Goal: Information Seeking & Learning: Find specific fact

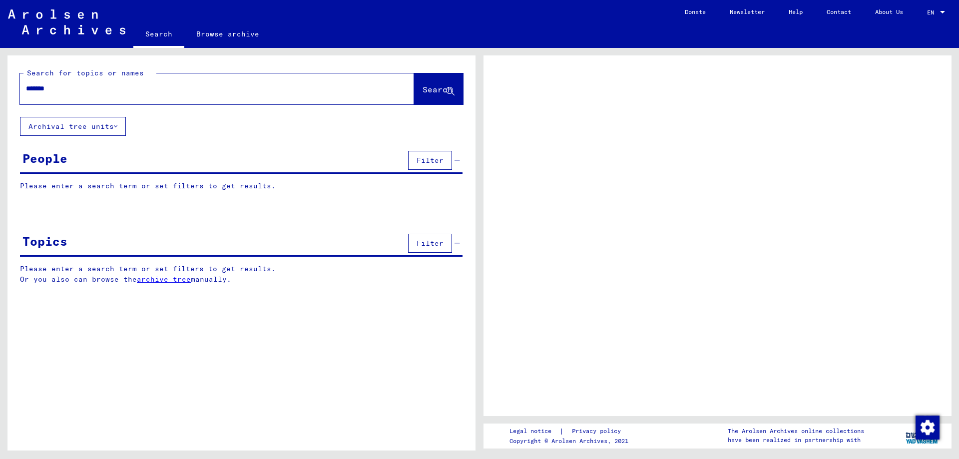
type input "*******"
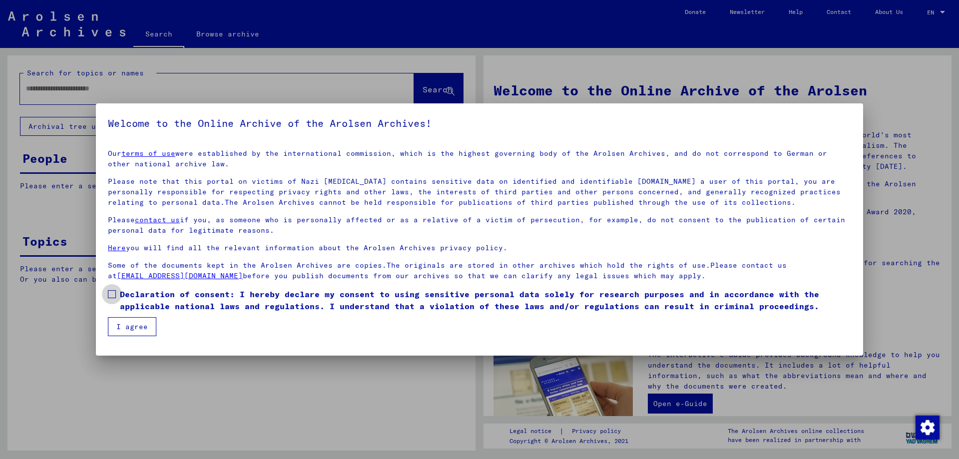
click at [118, 289] on label "Declaration of consent: I hereby declare my consent to using sensitive personal…" at bounding box center [479, 300] width 743 height 24
click at [121, 338] on mat-dialog-container "Welcome to the Online Archive of the Arolsen Archives! Our terms of use were es…" at bounding box center [479, 229] width 767 height 252
click at [119, 322] on button "I agree" at bounding box center [132, 326] width 48 height 19
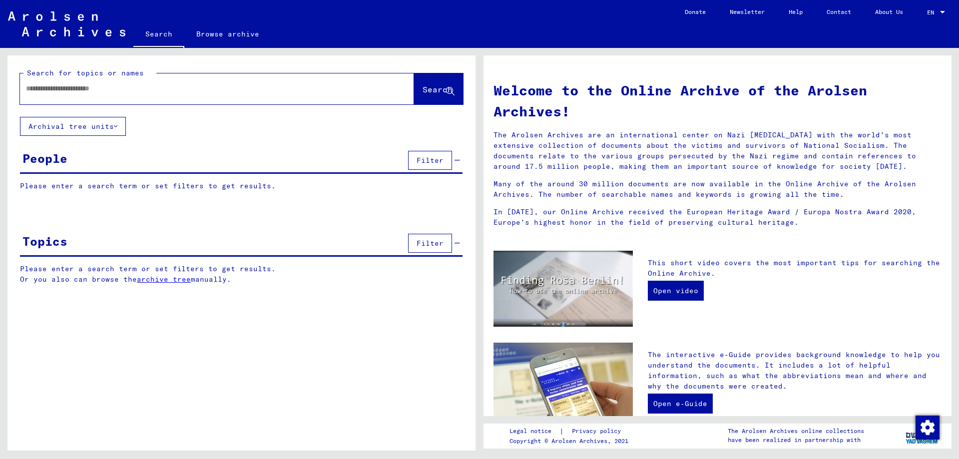
click at [43, 93] on input "text" at bounding box center [205, 88] width 358 height 10
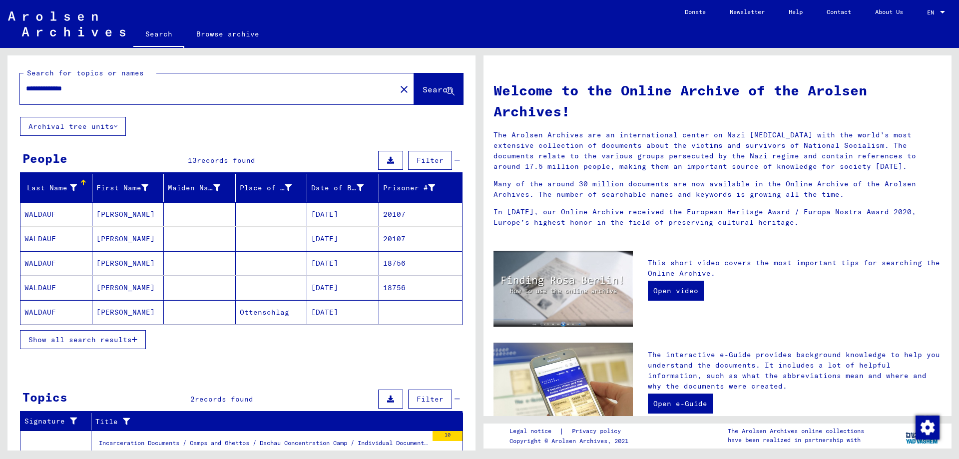
click at [149, 238] on mat-cell "Johann" at bounding box center [128, 239] width 72 height 24
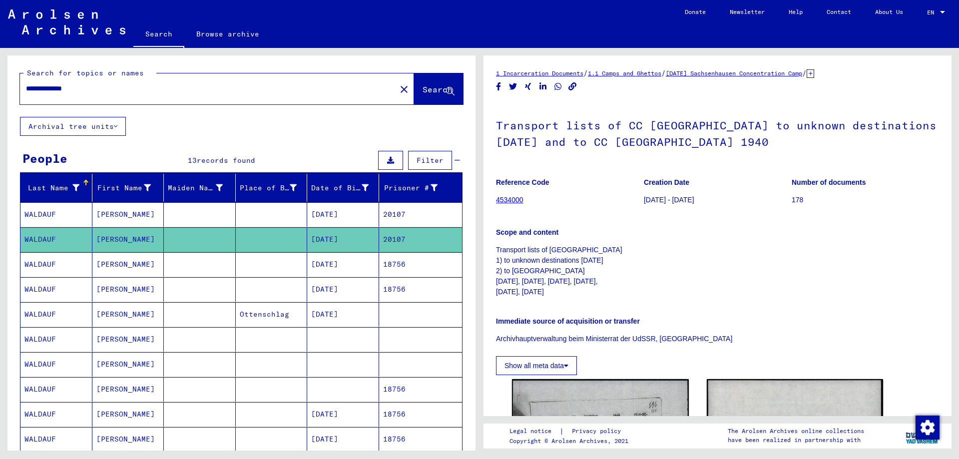
click at [149, 265] on mat-cell "JOHANN" at bounding box center [128, 264] width 72 height 24
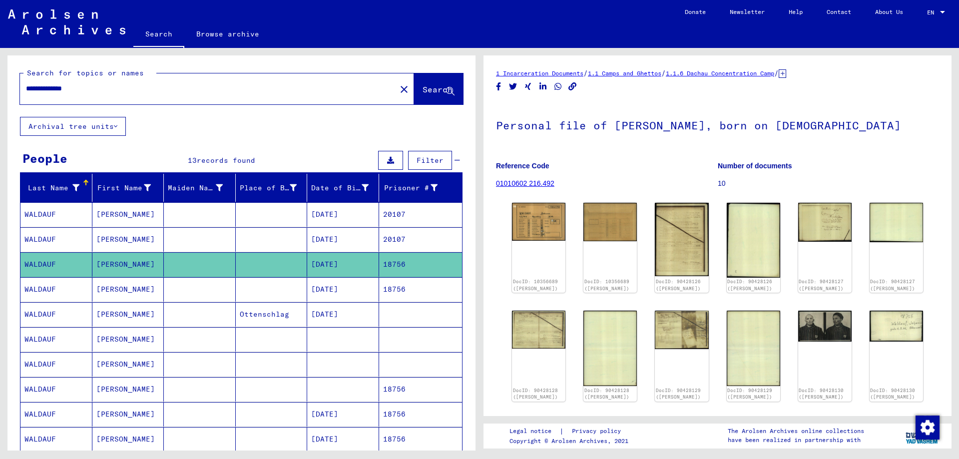
click at [146, 292] on mat-cell "Johann" at bounding box center [128, 289] width 72 height 24
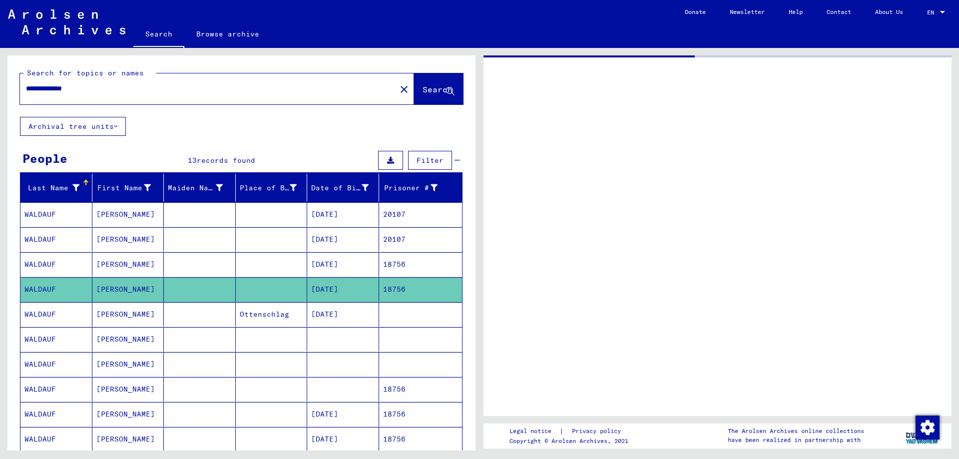
click at [156, 326] on mat-cell "Johann" at bounding box center [128, 314] width 72 height 24
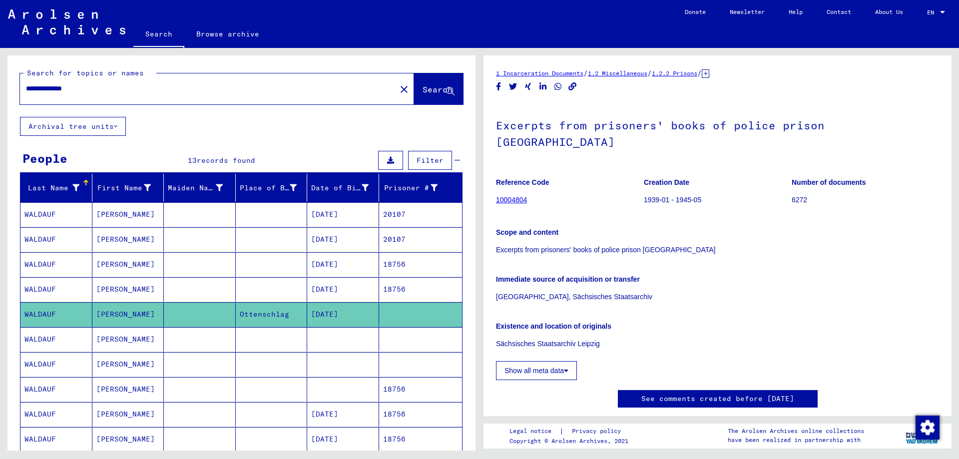
click at [197, 289] on mat-cell at bounding box center [200, 289] width 72 height 24
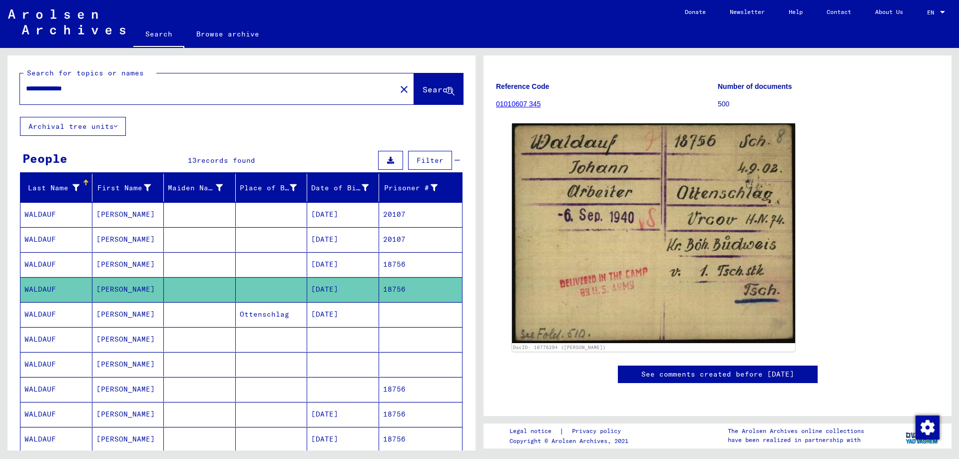
scroll to position [96, 0]
click at [174, 323] on mat-cell at bounding box center [200, 314] width 72 height 24
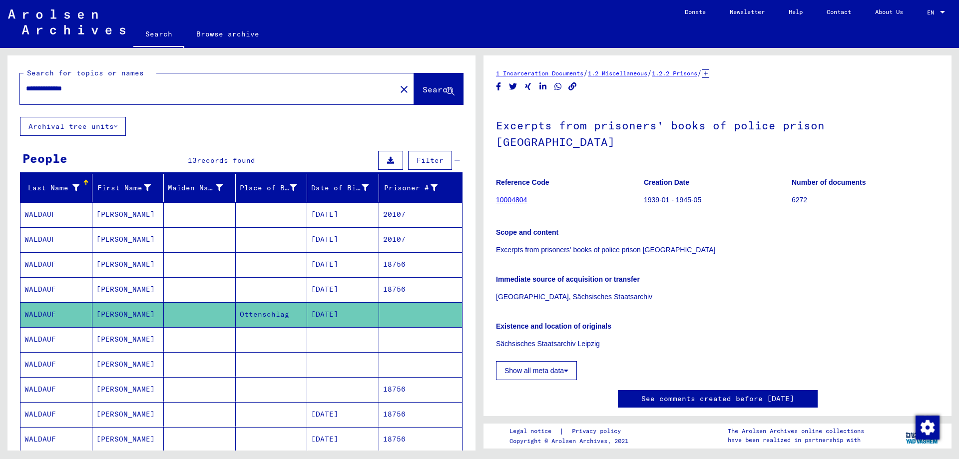
click at [171, 267] on mat-cell at bounding box center [200, 264] width 72 height 24
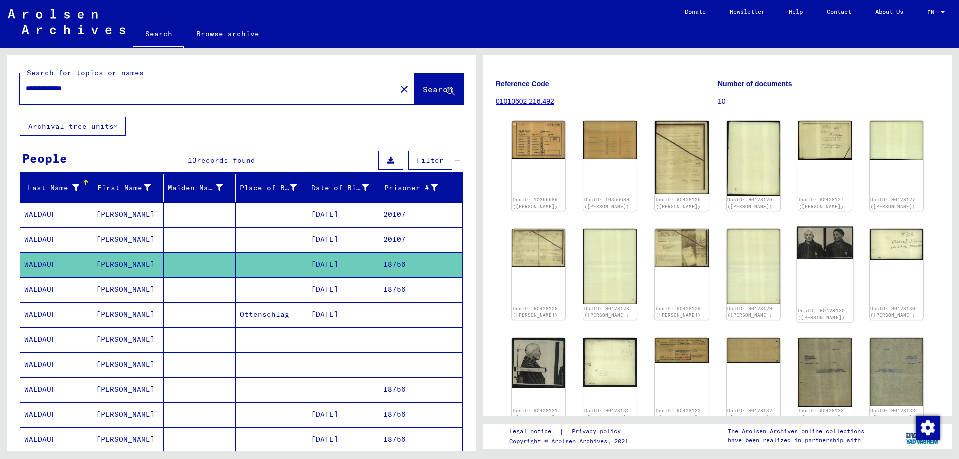
scroll to position [100, 0]
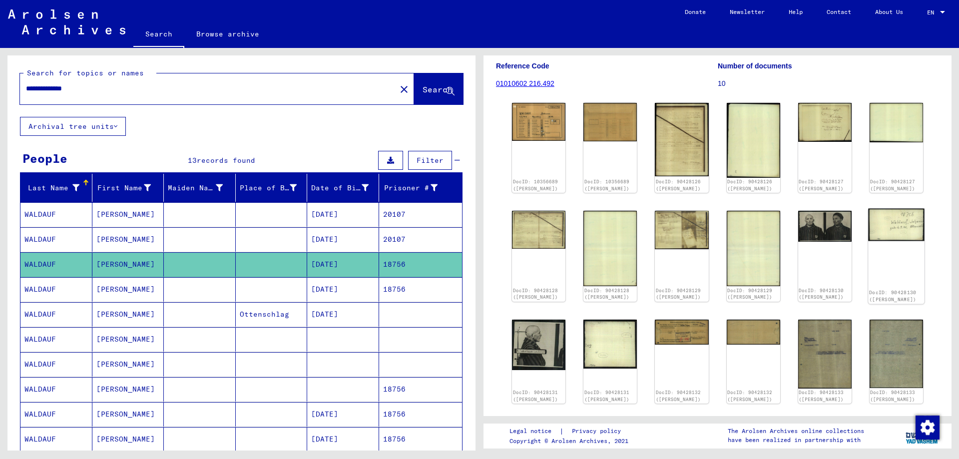
click at [881, 226] on img at bounding box center [896, 224] width 56 height 33
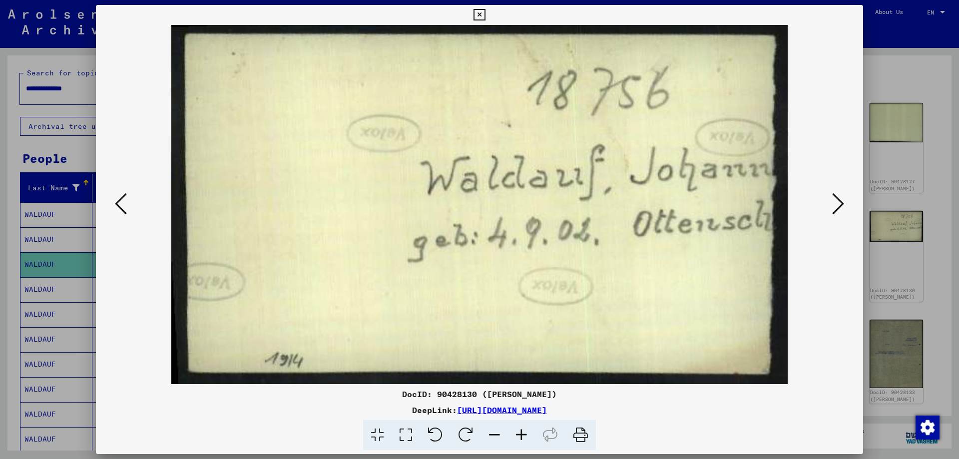
click at [832, 203] on button at bounding box center [838, 204] width 18 height 28
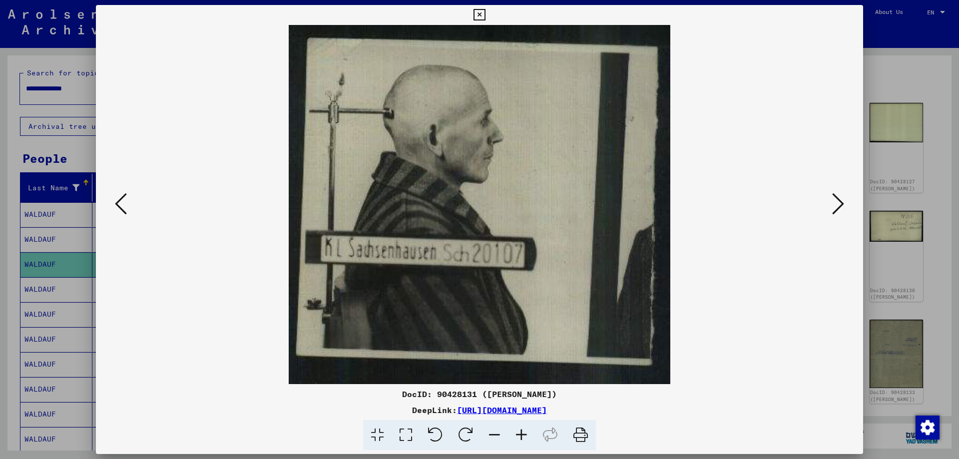
click at [832, 203] on button at bounding box center [838, 204] width 18 height 28
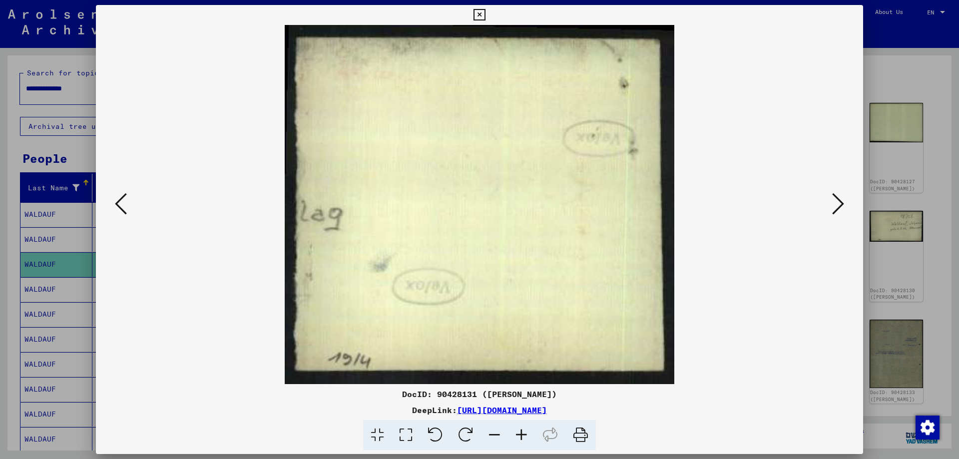
click at [832, 203] on button at bounding box center [838, 204] width 18 height 28
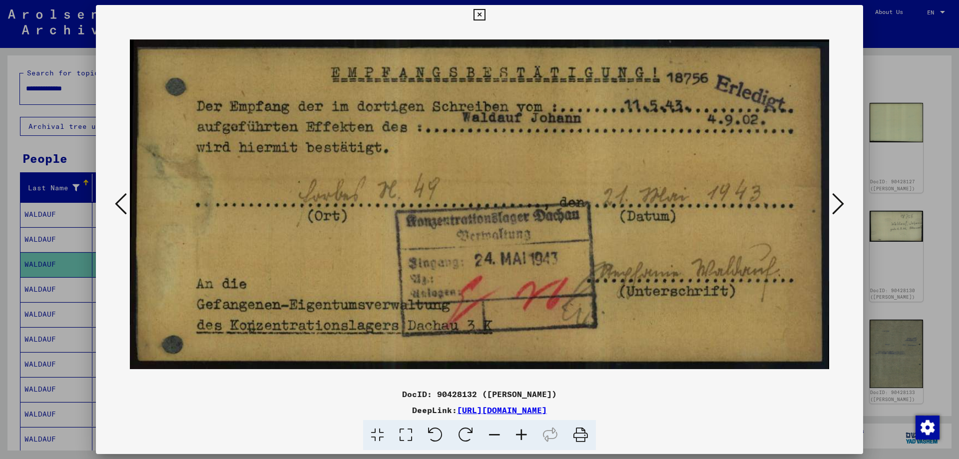
click at [921, 46] on div at bounding box center [479, 229] width 959 height 459
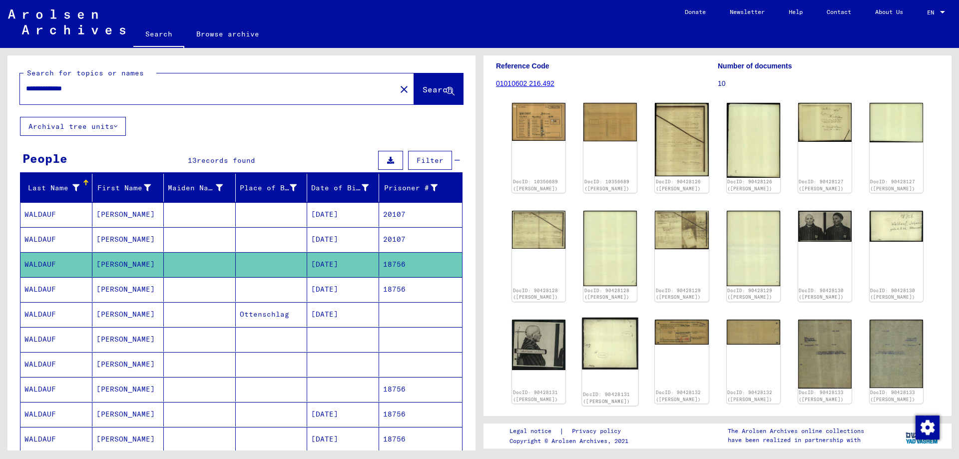
click at [611, 331] on img at bounding box center [610, 343] width 56 height 52
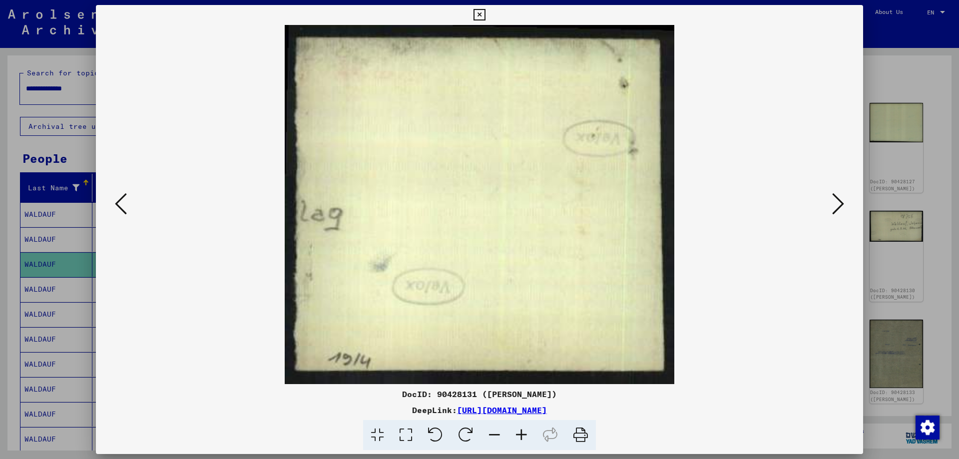
click at [891, 154] on div at bounding box center [479, 229] width 959 height 459
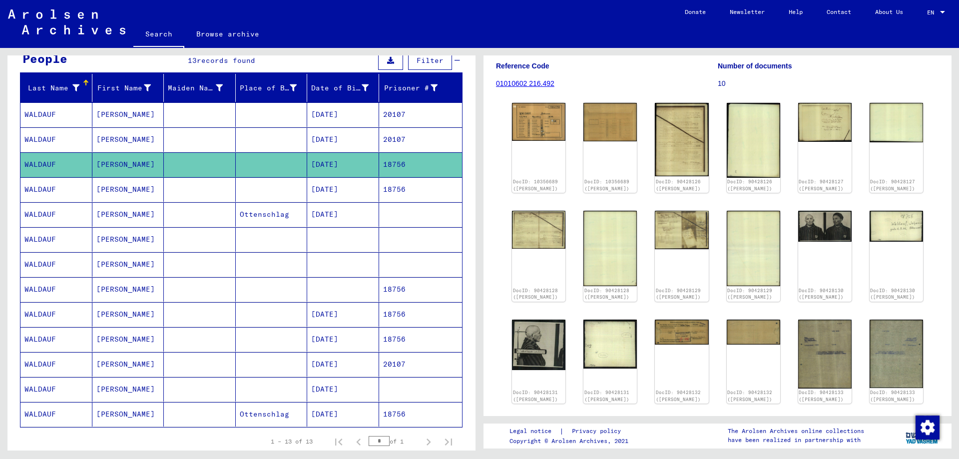
click at [153, 113] on mat-cell "Johann" at bounding box center [128, 114] width 72 height 24
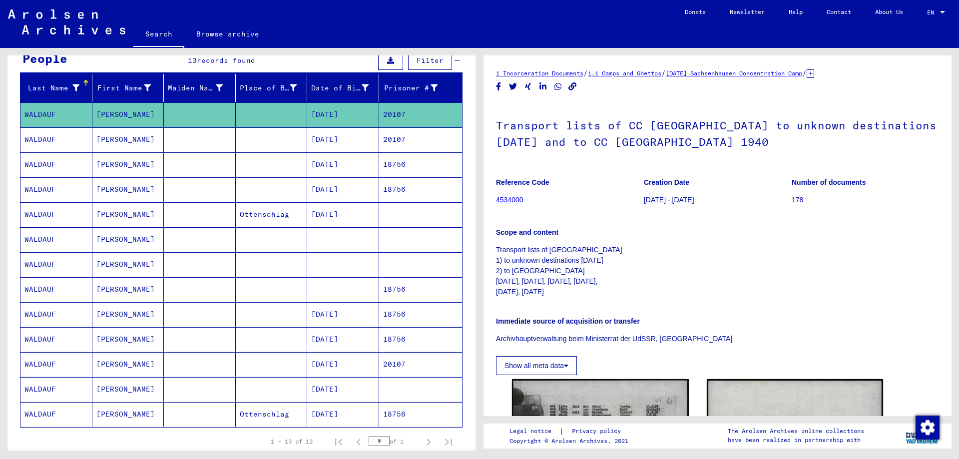
click at [160, 149] on mat-cell "Johann" at bounding box center [128, 139] width 72 height 24
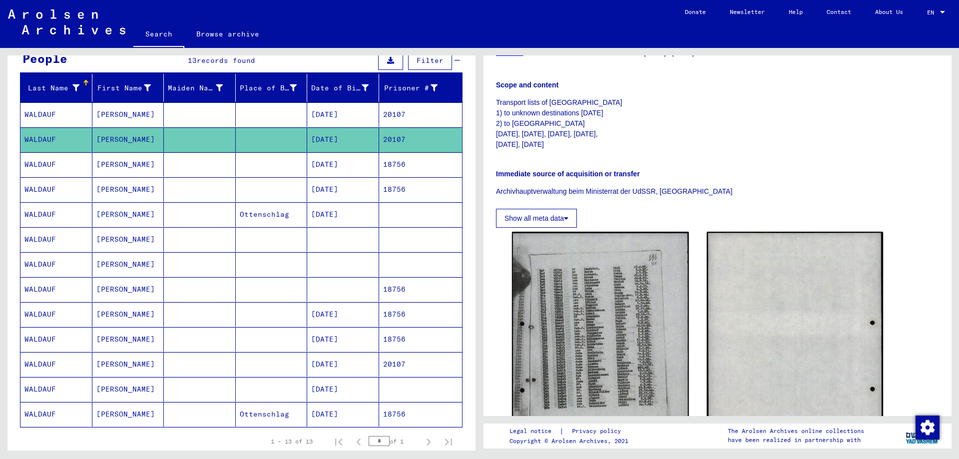
scroll to position [150, 0]
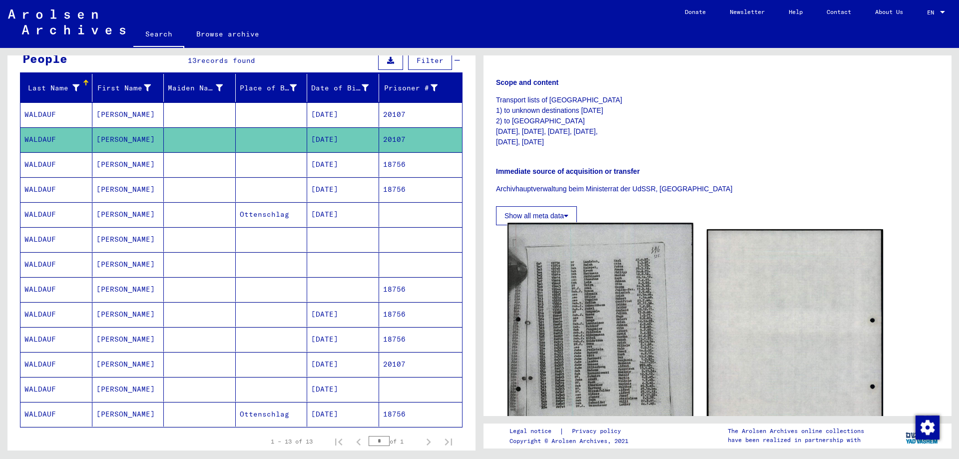
click at [637, 327] on img at bounding box center [600, 353] width 185 height 260
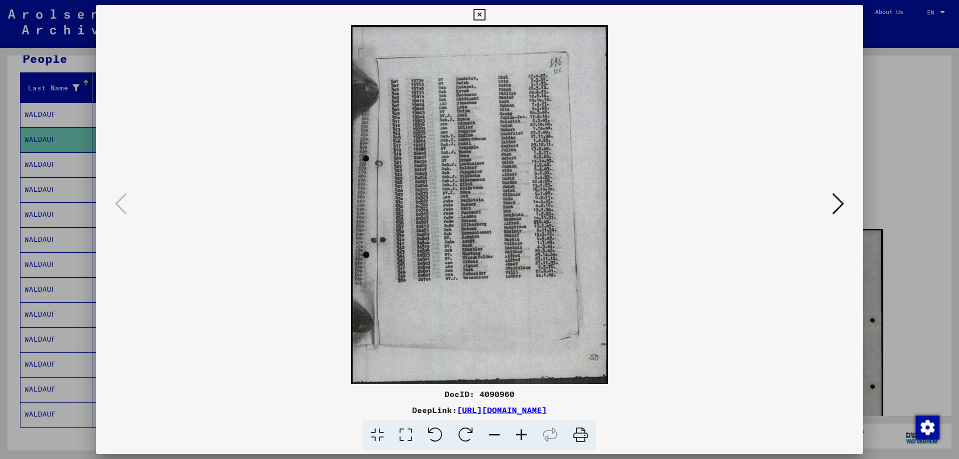
click at [885, 156] on div at bounding box center [479, 229] width 959 height 459
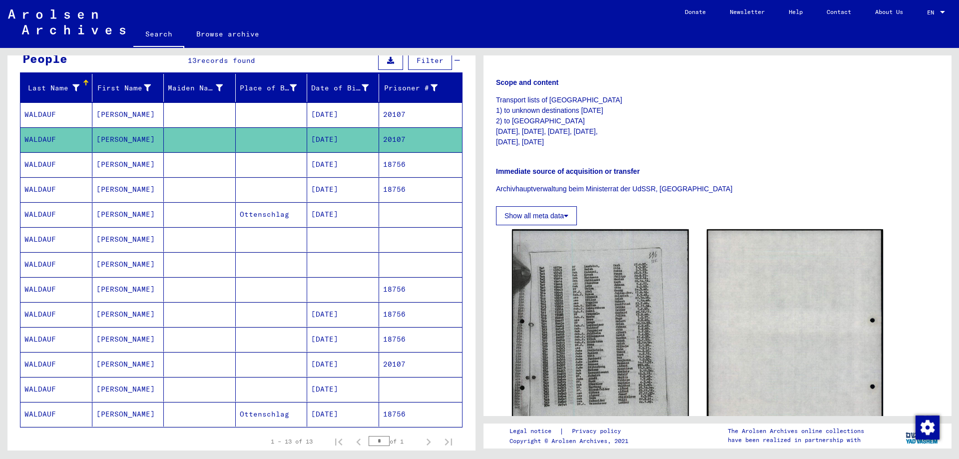
click at [263, 166] on mat-cell at bounding box center [272, 164] width 72 height 24
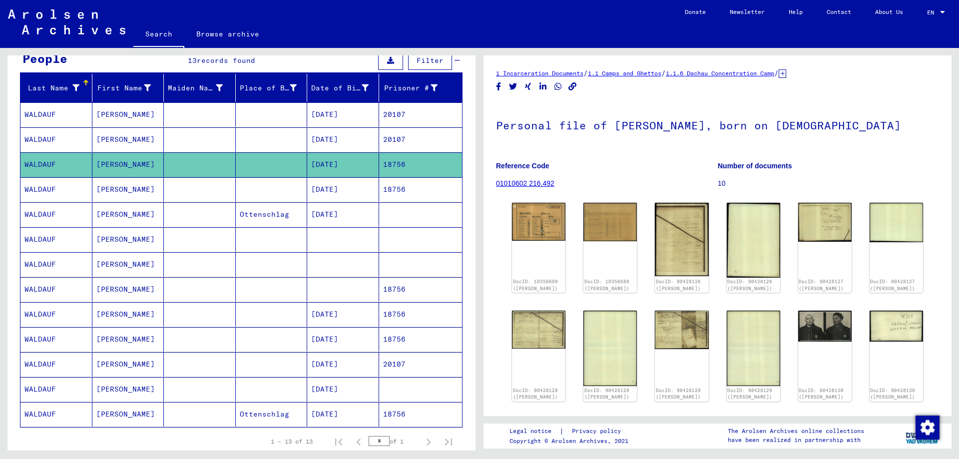
click at [509, 230] on div "DocID: 10356689 (JOHANN WALDAUF) DocID: 10356689 (JOHANN WALDAUF) DocID: 904281…" at bounding box center [717, 406] width 419 height 415
click at [542, 229] on img at bounding box center [539, 221] width 56 height 40
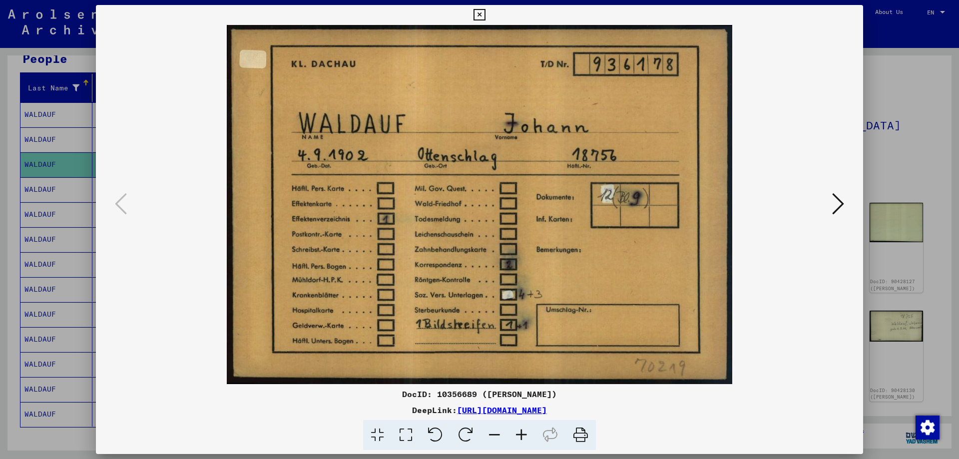
click at [894, 100] on div at bounding box center [479, 229] width 959 height 459
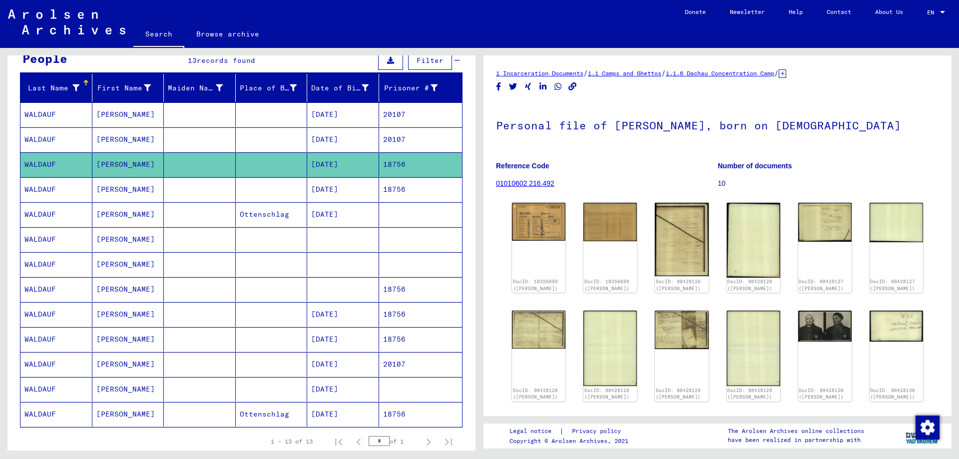
click at [269, 141] on mat-cell at bounding box center [272, 139] width 72 height 24
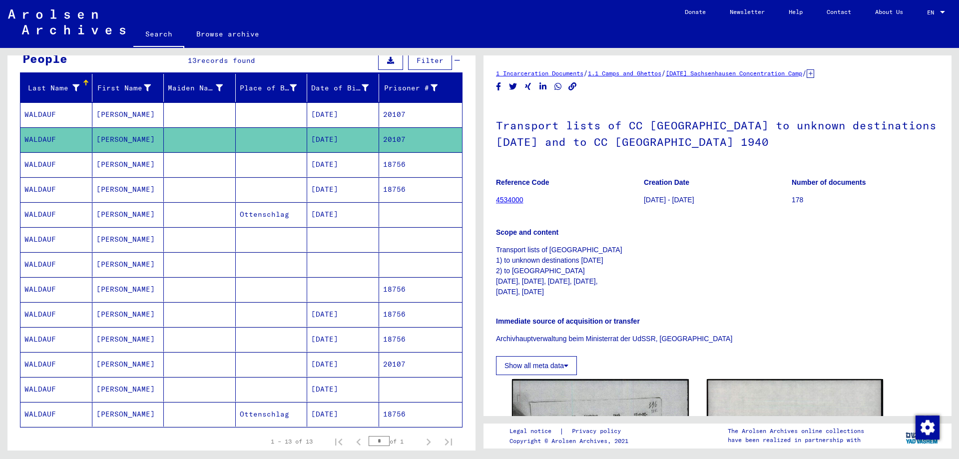
scroll to position [100, 0]
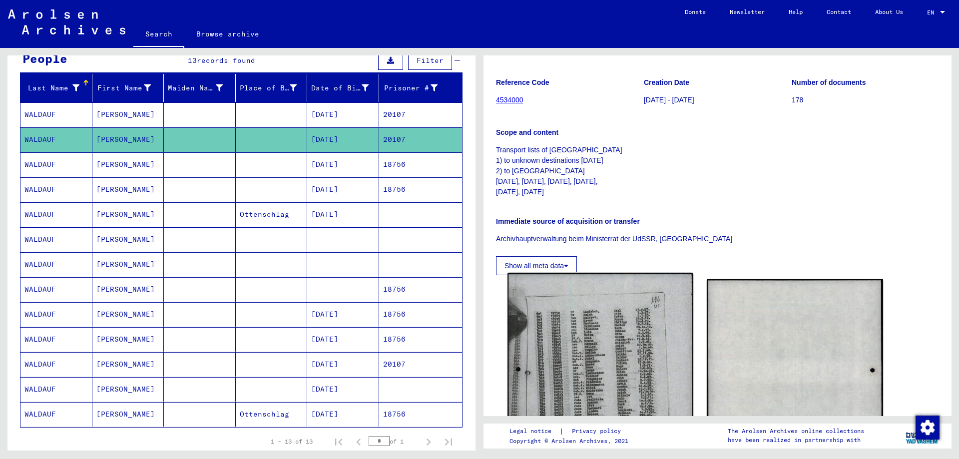
click at [600, 352] on img at bounding box center [600, 403] width 185 height 260
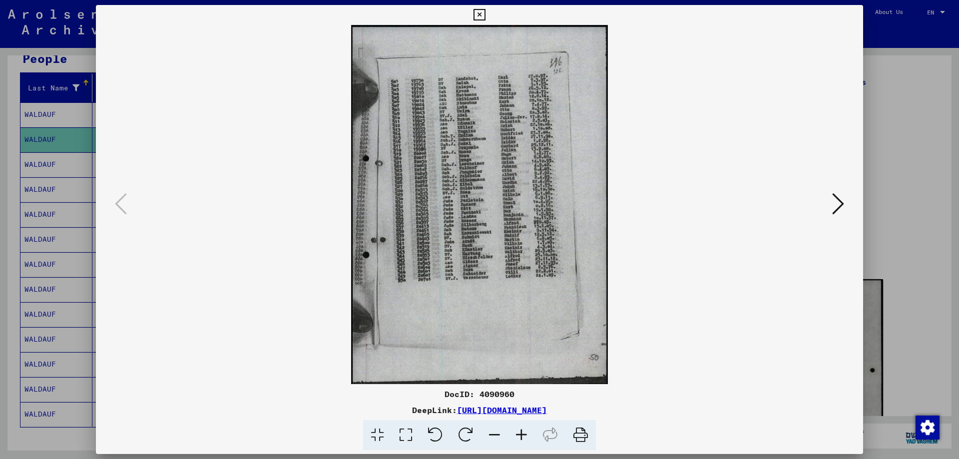
click at [891, 103] on div at bounding box center [479, 229] width 959 height 459
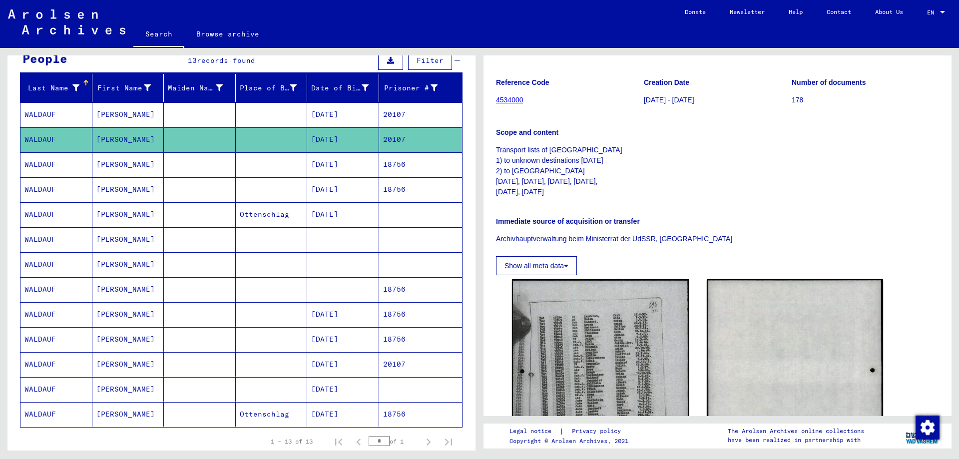
click at [174, 164] on mat-cell at bounding box center [200, 164] width 72 height 24
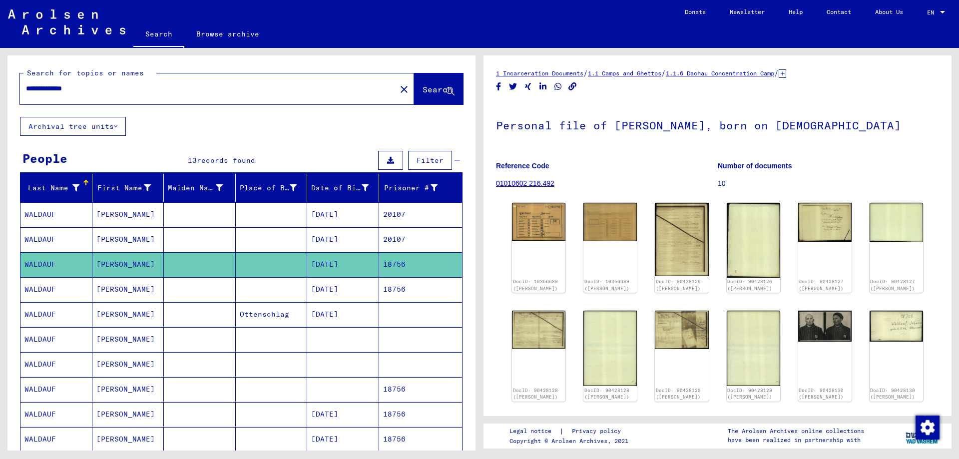
drag, startPoint x: 127, startPoint y: 84, endPoint x: 0, endPoint y: 74, distance: 127.3
click at [0, 74] on div "**********" at bounding box center [240, 249] width 480 height 403
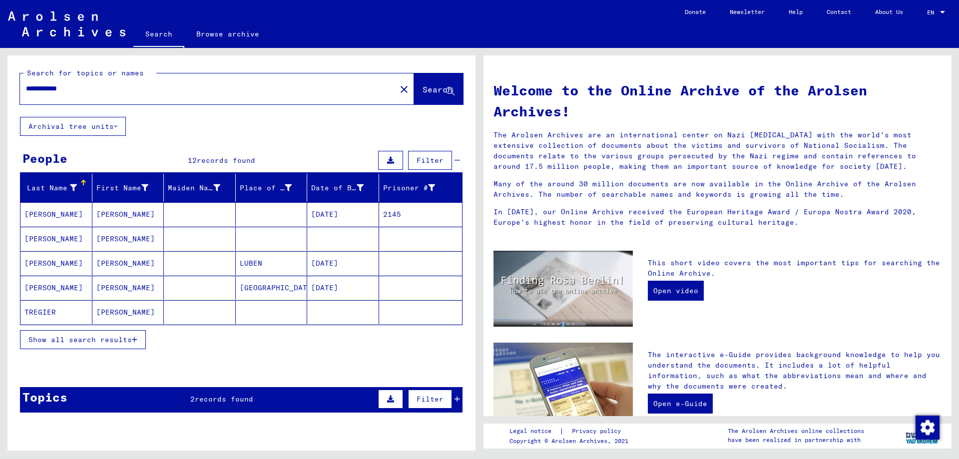
click at [105, 217] on mat-cell "FRANZ" at bounding box center [128, 214] width 72 height 24
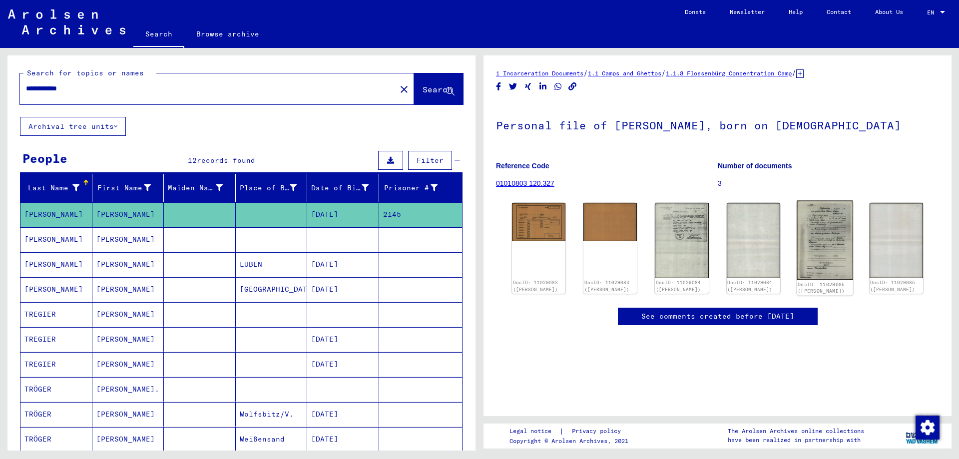
click at [802, 224] on img at bounding box center [825, 240] width 56 height 79
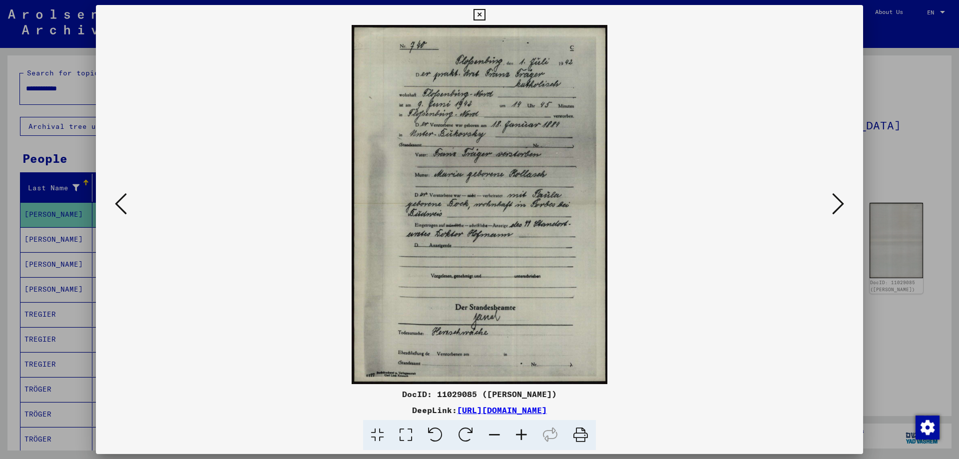
click at [933, 149] on div at bounding box center [479, 229] width 959 height 459
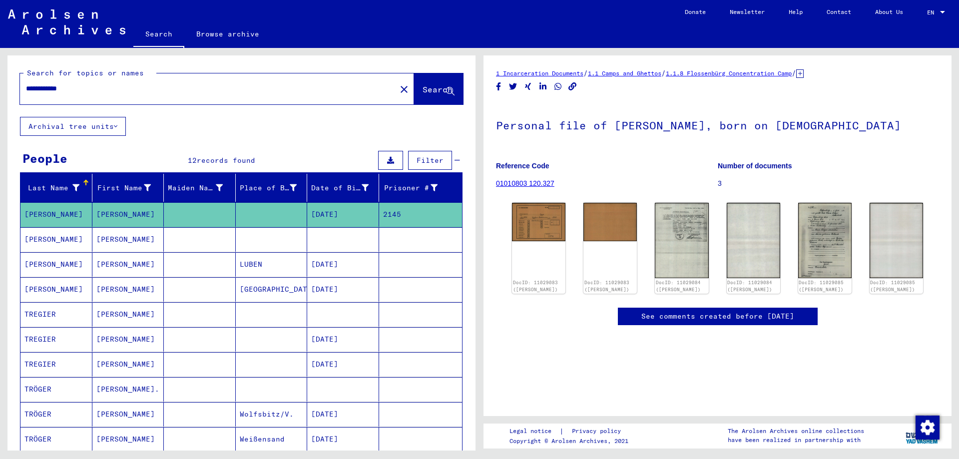
click at [75, 242] on mat-cell "TRÄGER" at bounding box center [56, 239] width 72 height 24
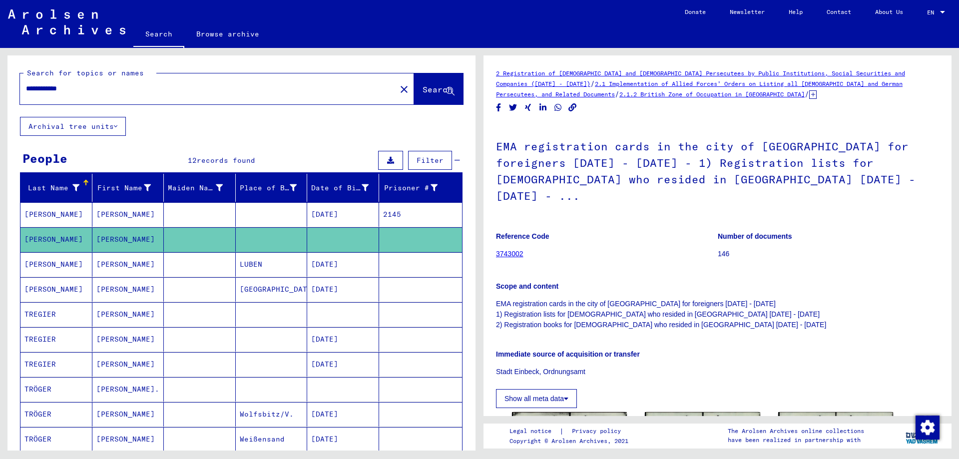
click at [77, 260] on mat-cell "TRAGER" at bounding box center [56, 264] width 72 height 24
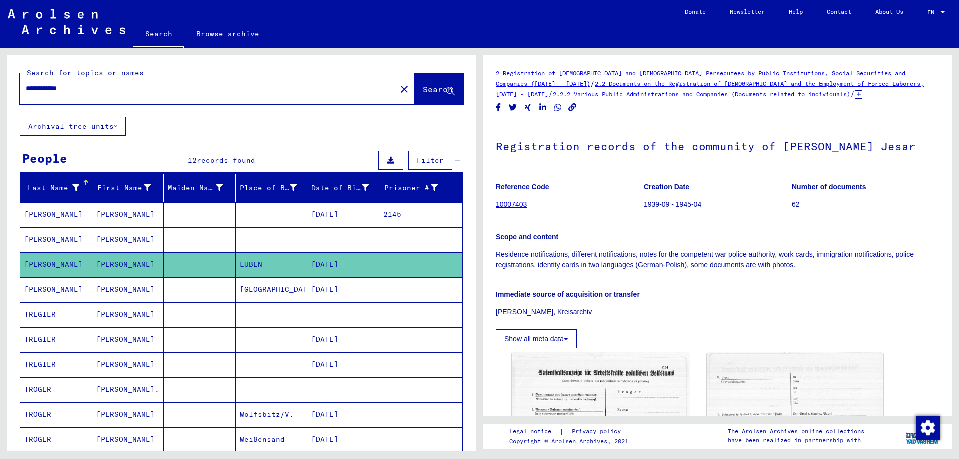
click at [153, 289] on mat-cell "Franz" at bounding box center [128, 289] width 72 height 24
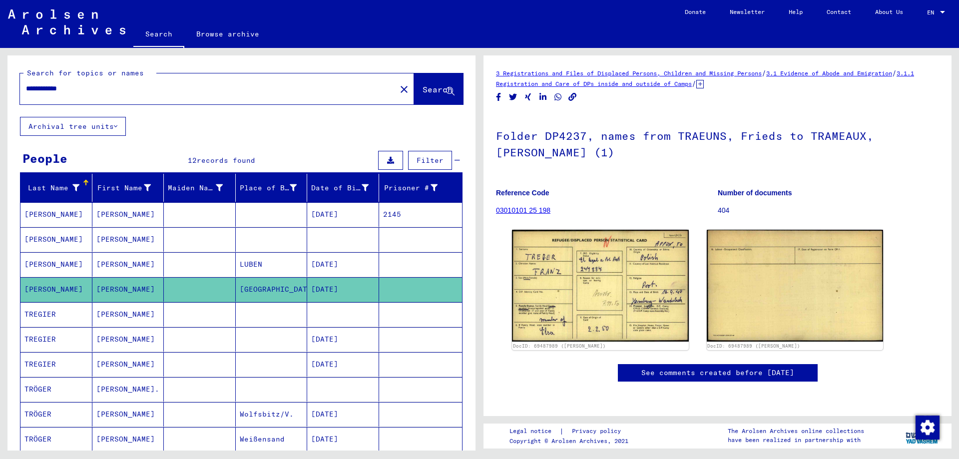
click at [100, 207] on mat-cell "FRANZ" at bounding box center [128, 214] width 72 height 24
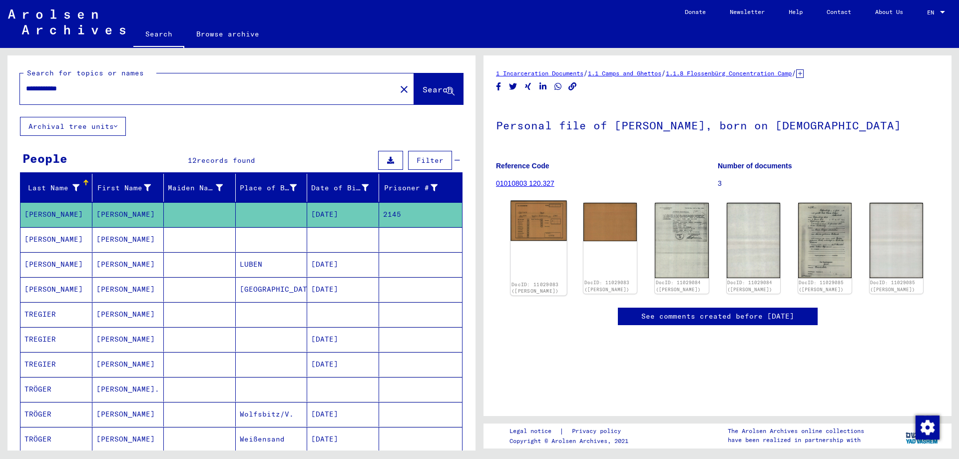
click at [539, 232] on img at bounding box center [539, 221] width 56 height 40
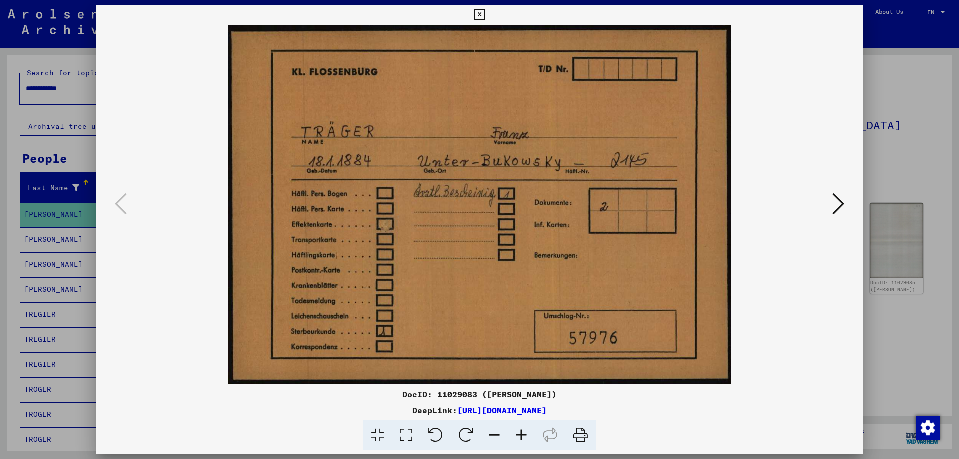
click at [838, 206] on icon at bounding box center [838, 204] width 12 height 24
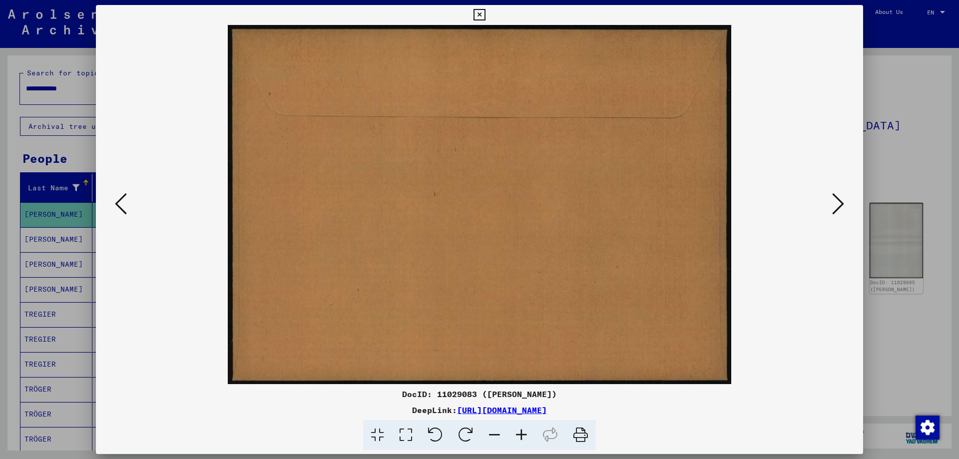
click at [838, 206] on icon at bounding box center [838, 204] width 12 height 24
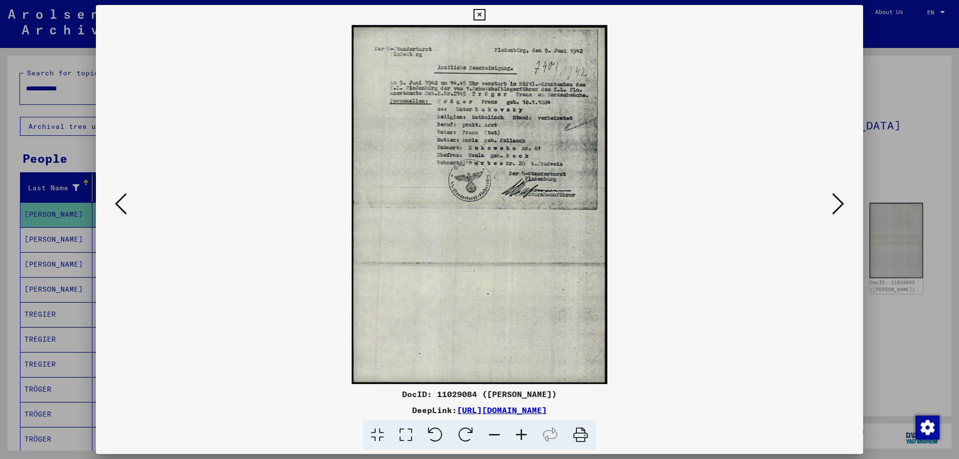
click at [129, 207] on button at bounding box center [121, 204] width 18 height 28
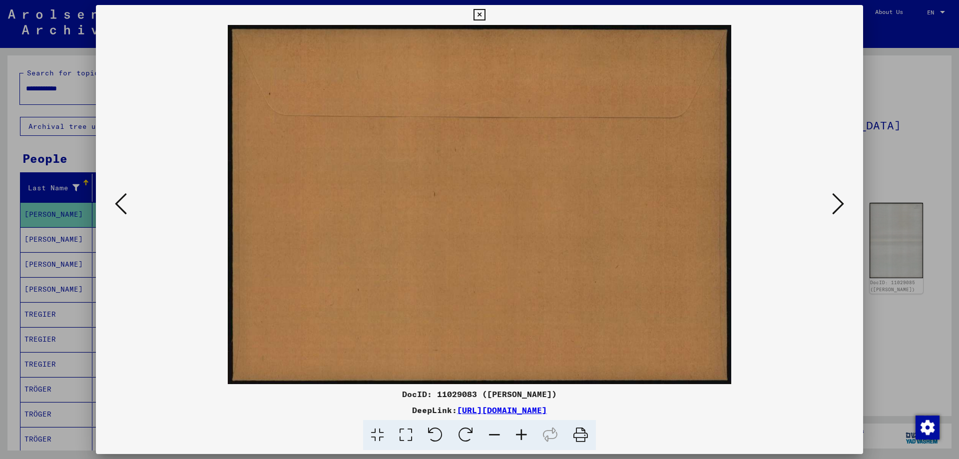
click at [129, 207] on button at bounding box center [121, 204] width 18 height 28
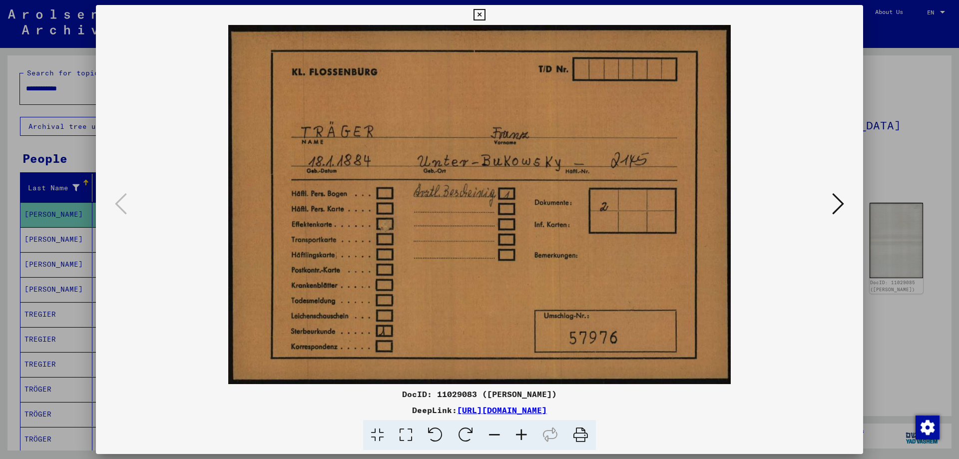
click at [843, 208] on icon at bounding box center [838, 204] width 12 height 24
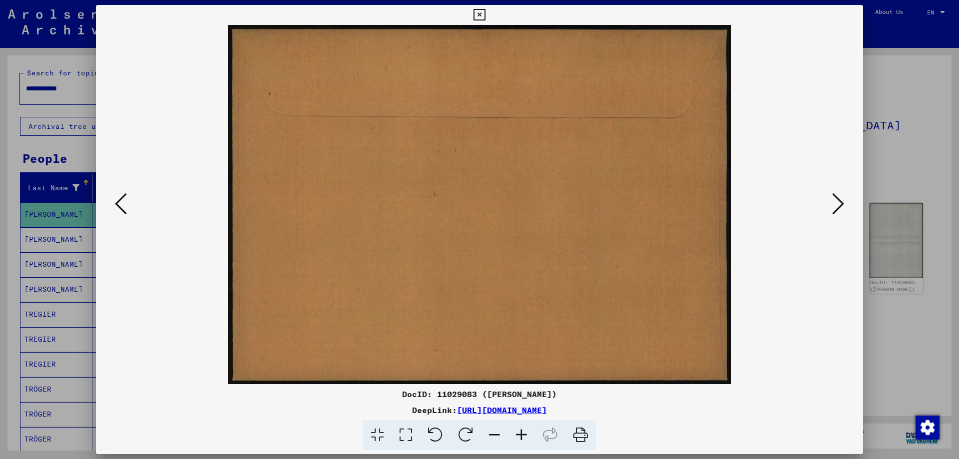
click at [843, 208] on icon at bounding box center [838, 204] width 12 height 24
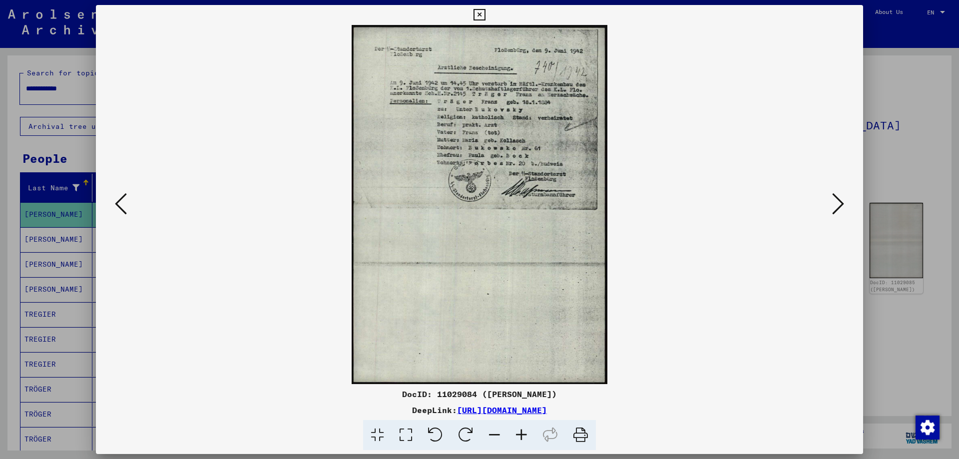
click at [843, 208] on icon at bounding box center [838, 204] width 12 height 24
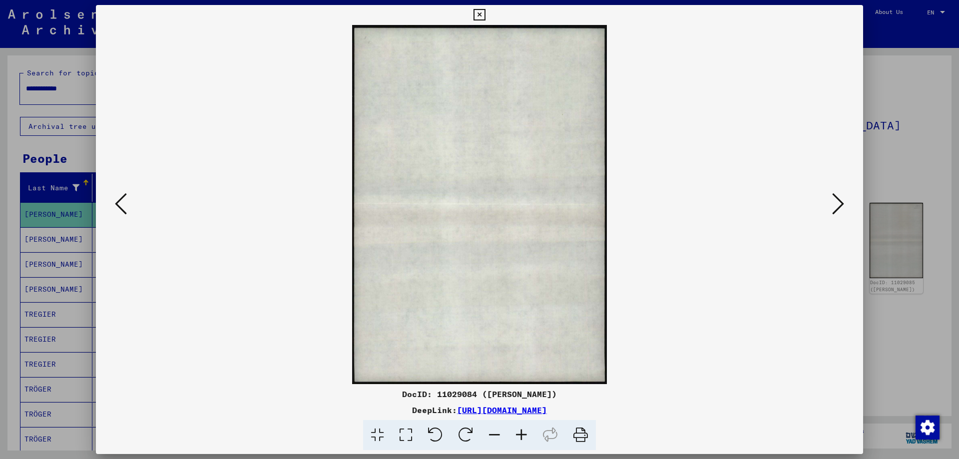
click at [127, 200] on button at bounding box center [121, 204] width 18 height 28
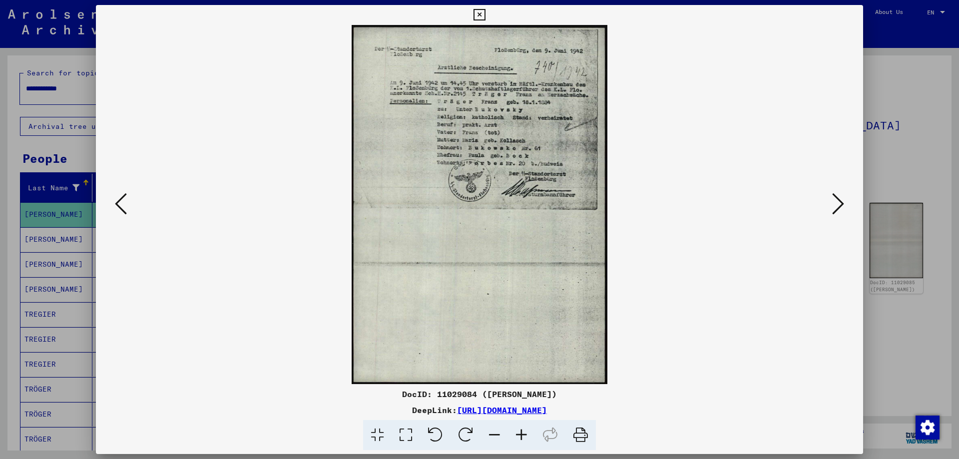
click at [520, 435] on icon at bounding box center [521, 435] width 27 height 30
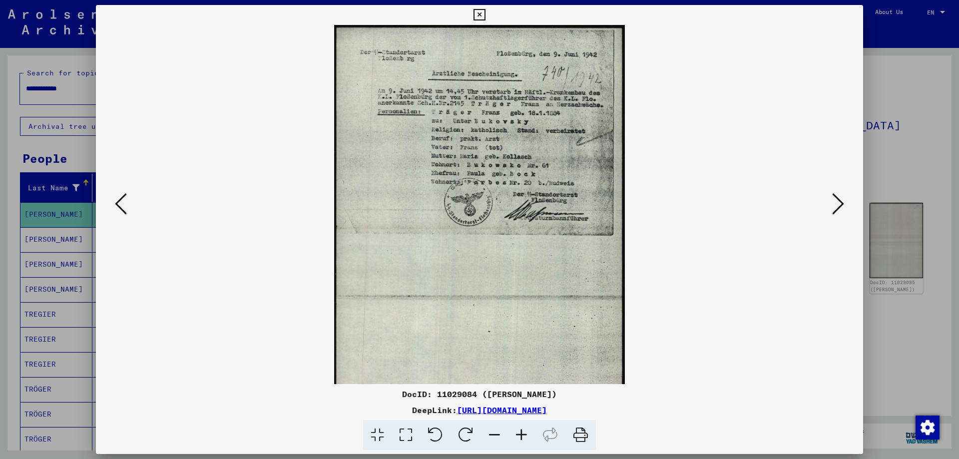
click at [520, 435] on icon at bounding box center [521, 435] width 27 height 30
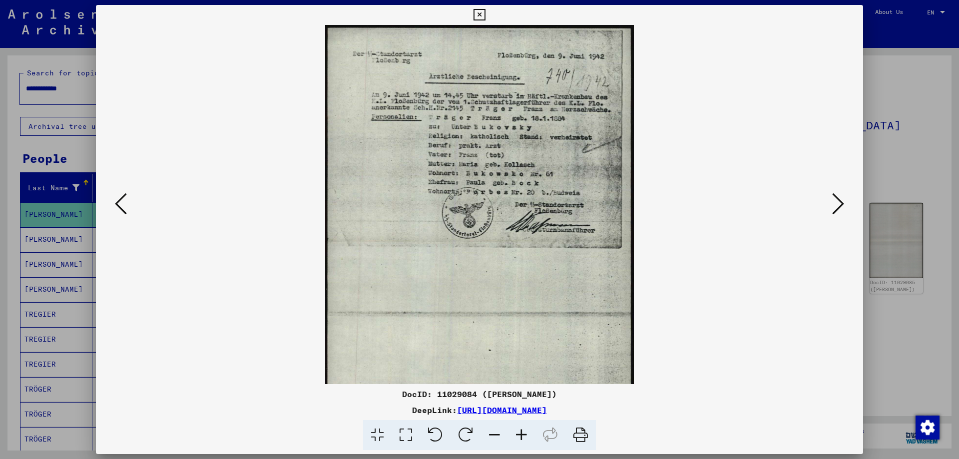
click at [520, 435] on icon at bounding box center [521, 435] width 27 height 30
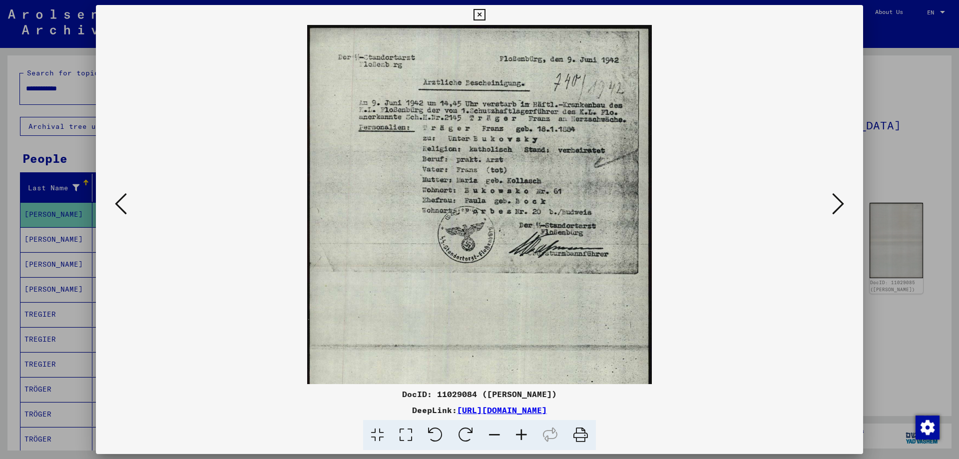
click at [520, 435] on icon at bounding box center [521, 435] width 27 height 30
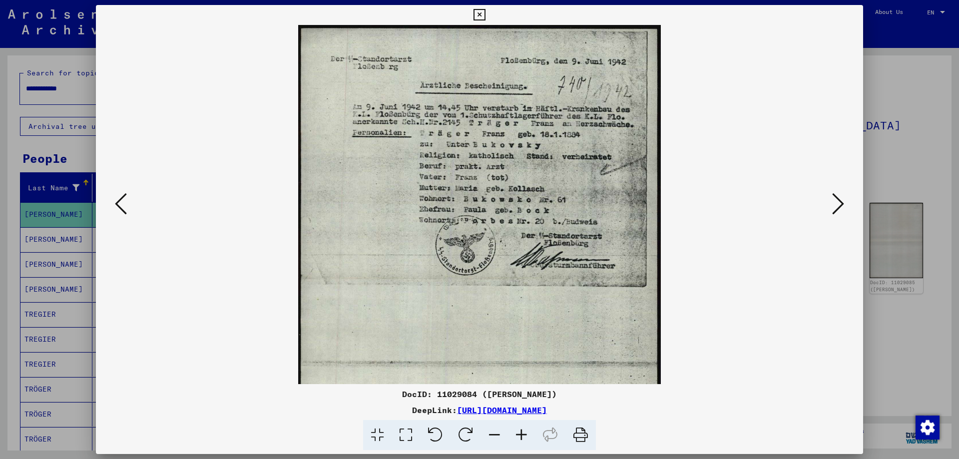
click at [520, 435] on icon at bounding box center [521, 435] width 27 height 30
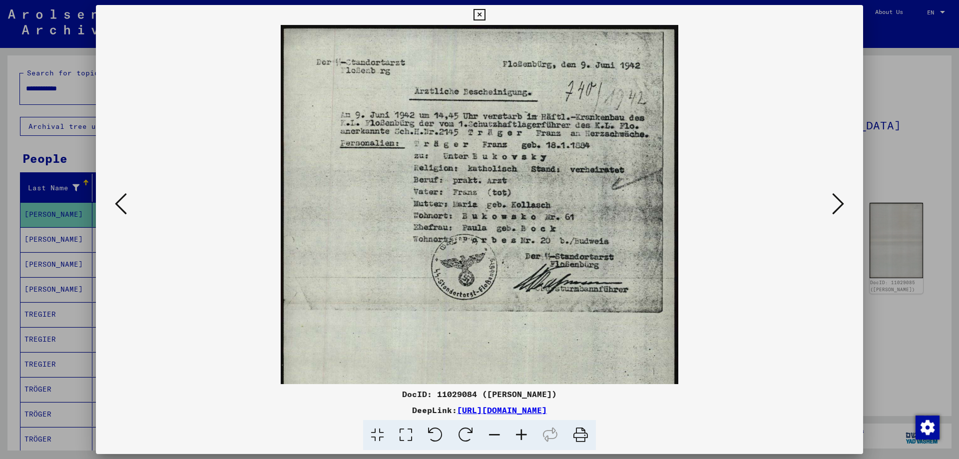
click at [520, 435] on icon at bounding box center [521, 435] width 27 height 30
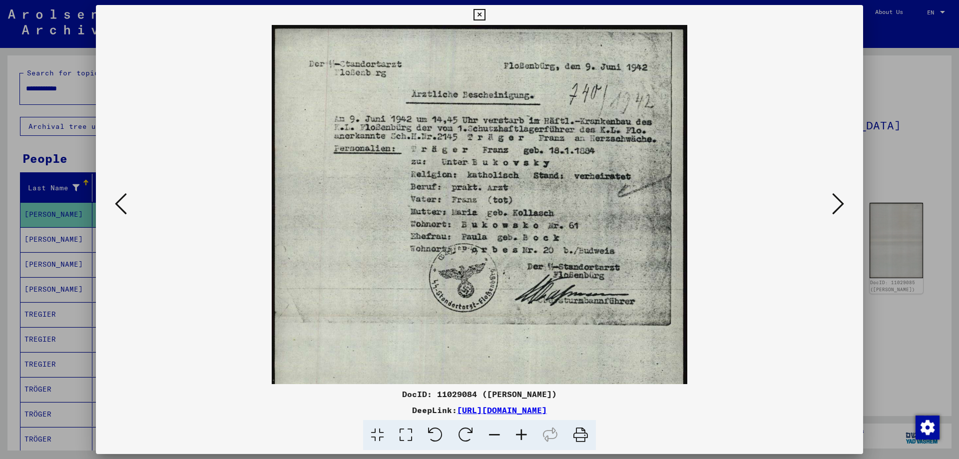
click at [520, 435] on icon at bounding box center [521, 435] width 27 height 30
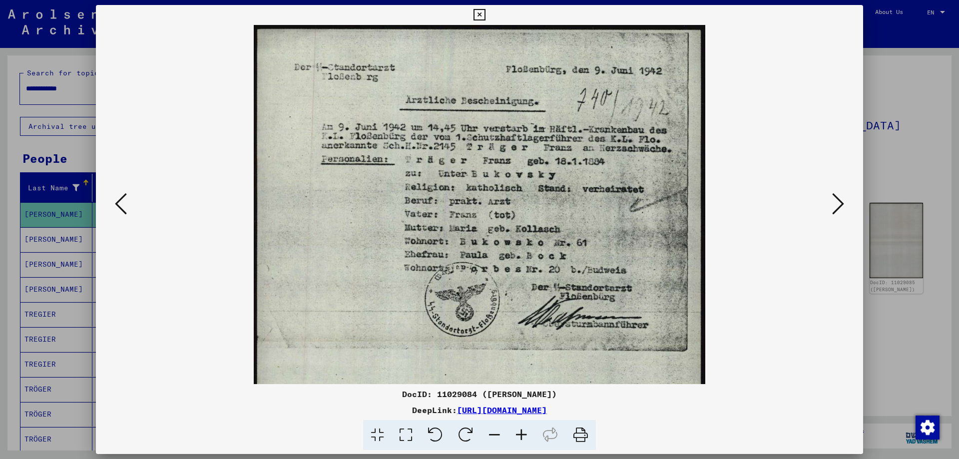
click at [841, 200] on icon at bounding box center [838, 204] width 12 height 24
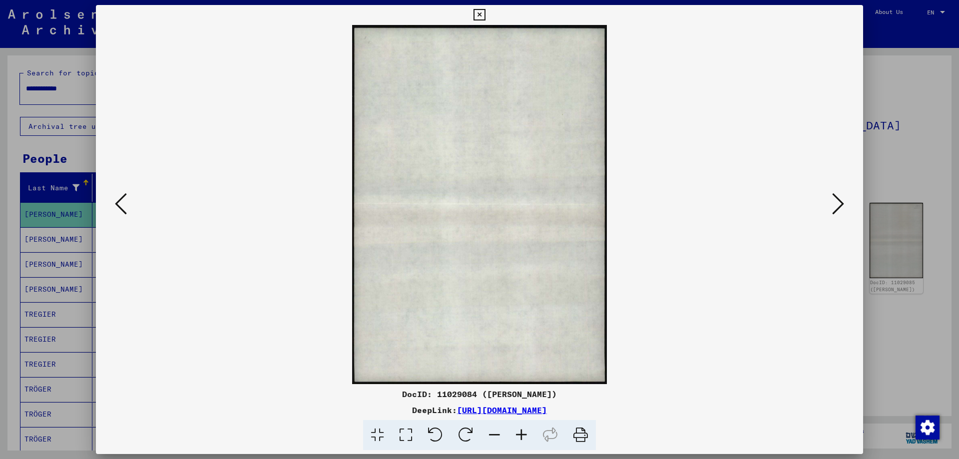
click at [841, 200] on icon at bounding box center [838, 204] width 12 height 24
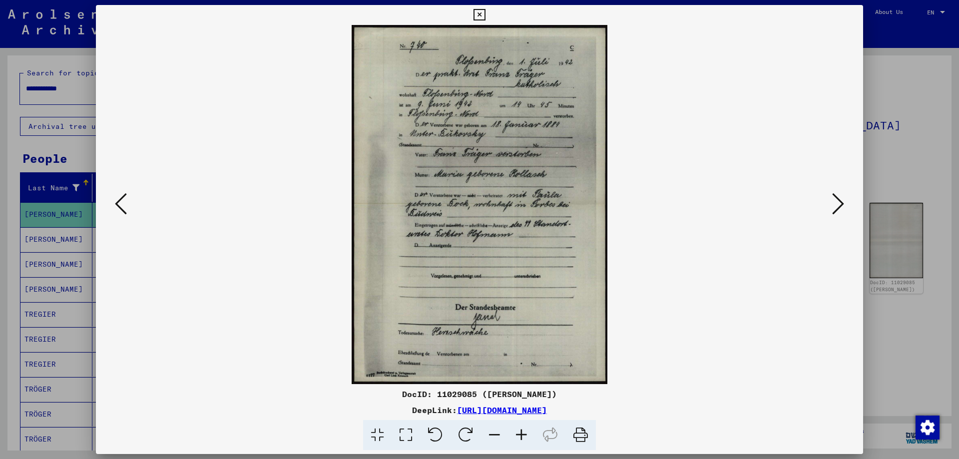
click at [521, 435] on icon at bounding box center [521, 435] width 27 height 30
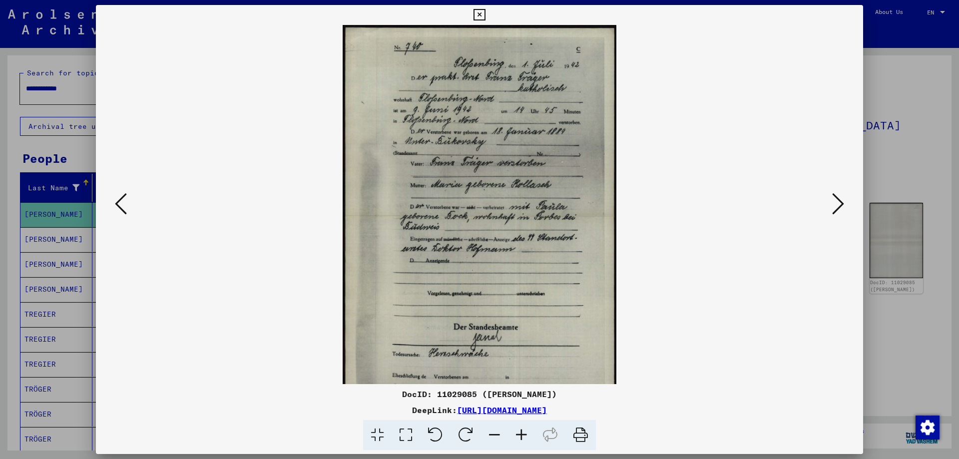
click at [521, 435] on icon at bounding box center [521, 435] width 27 height 30
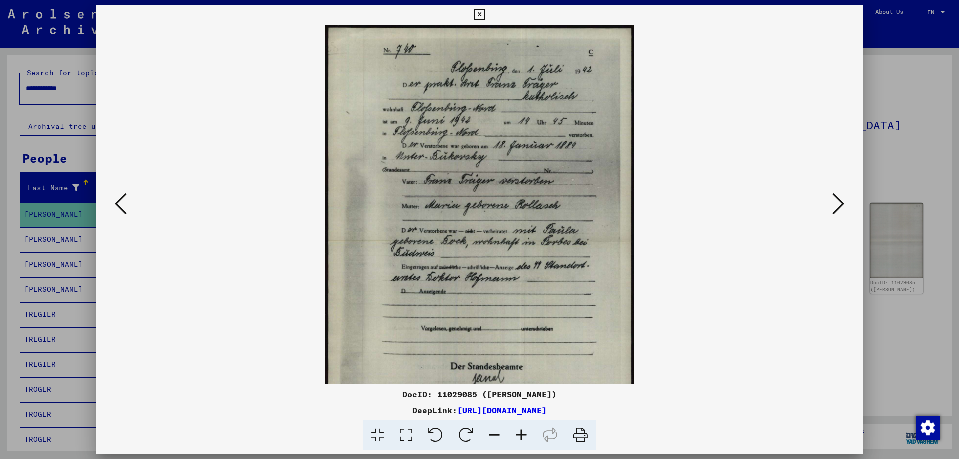
click at [521, 435] on icon at bounding box center [521, 435] width 27 height 30
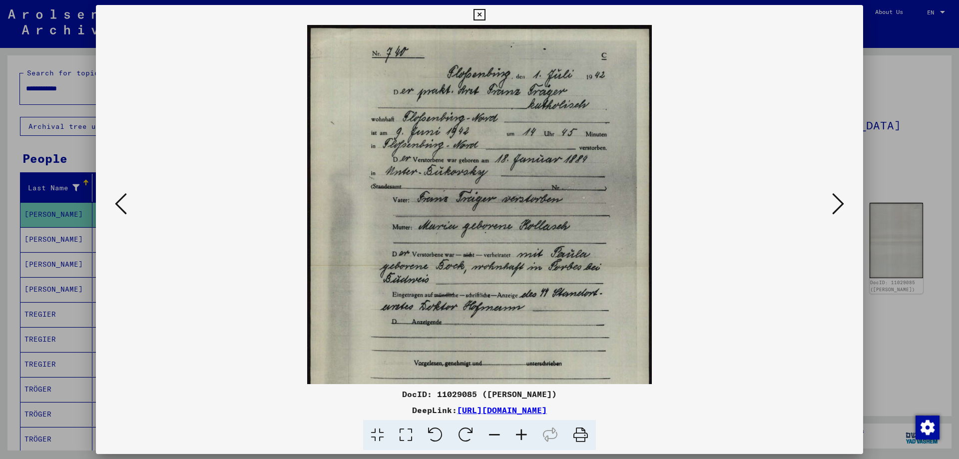
click at [521, 435] on icon at bounding box center [521, 435] width 27 height 30
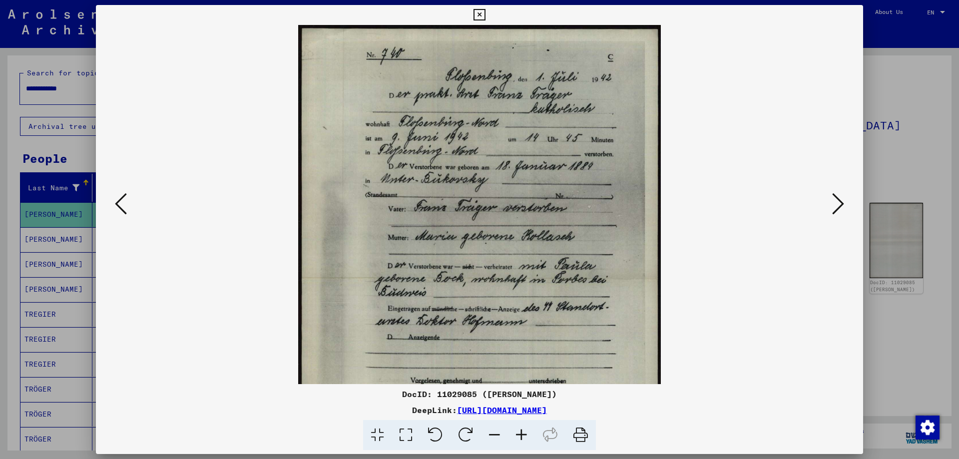
click at [521, 435] on icon at bounding box center [521, 435] width 27 height 30
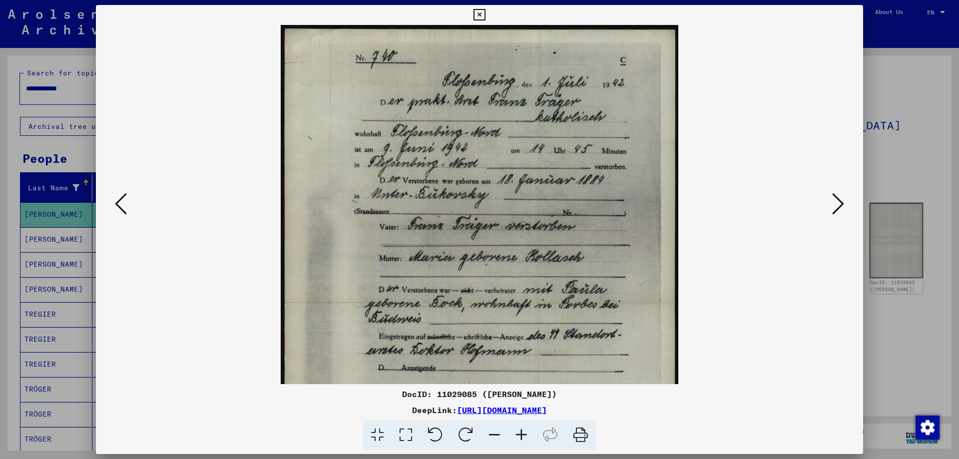
click at [521, 435] on icon at bounding box center [521, 435] width 27 height 30
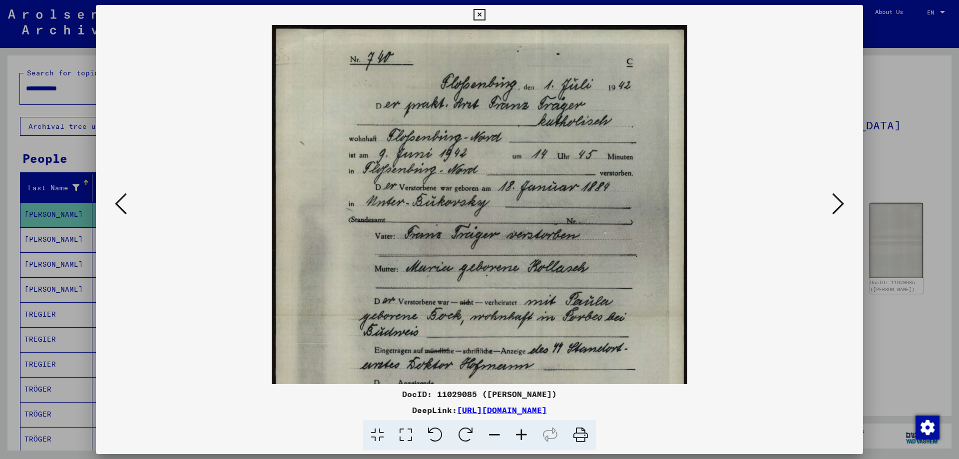
click at [521, 435] on icon at bounding box center [521, 435] width 27 height 30
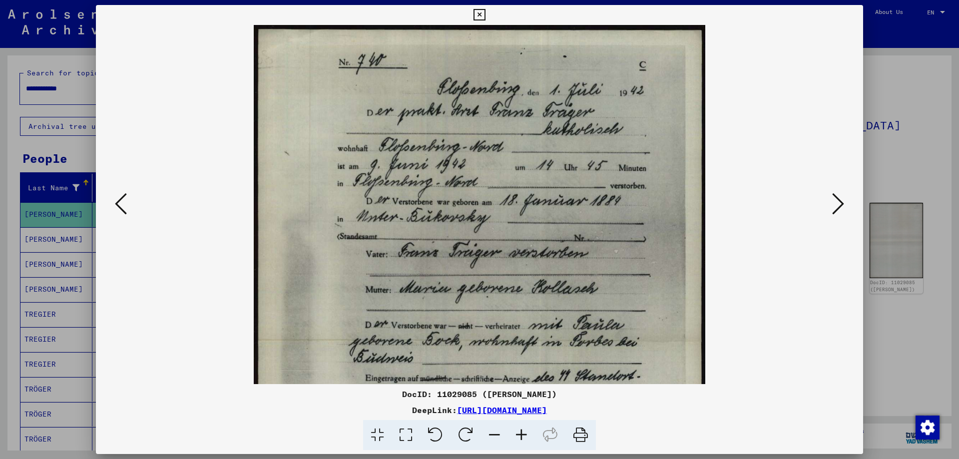
click at [521, 435] on icon at bounding box center [521, 435] width 27 height 30
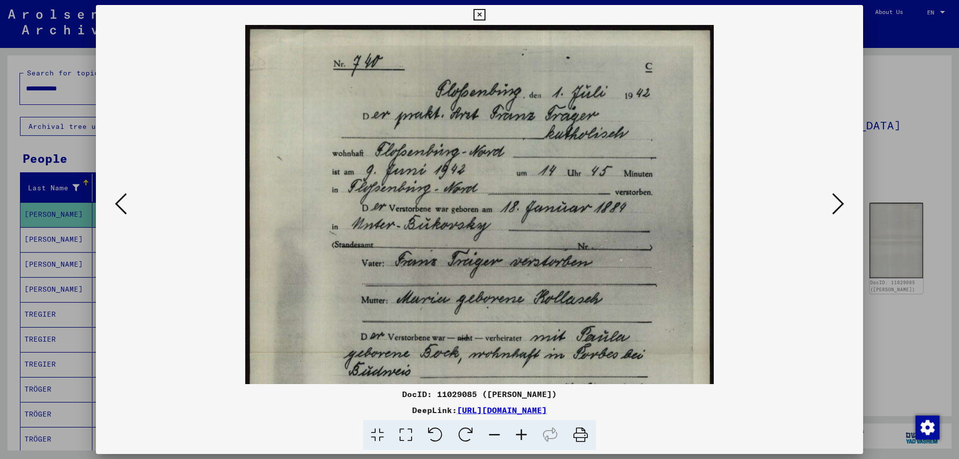
click at [521, 435] on icon at bounding box center [521, 435] width 27 height 30
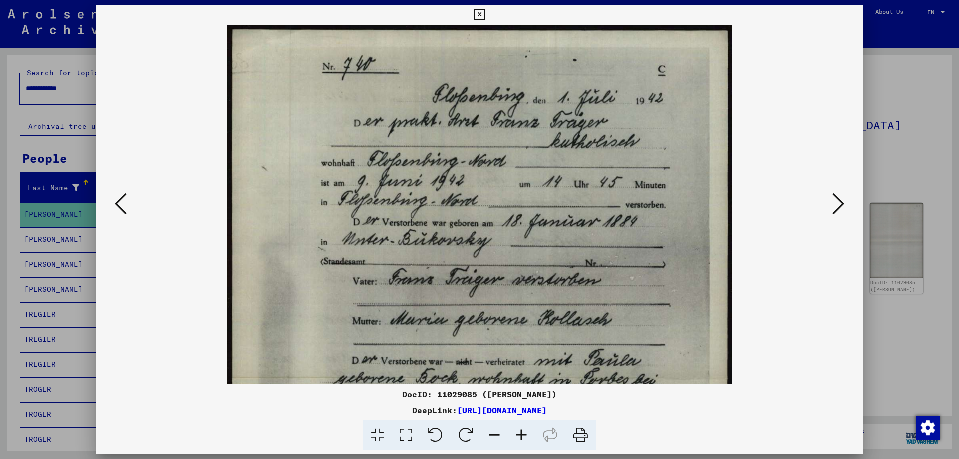
click at [521, 435] on icon at bounding box center [521, 435] width 27 height 30
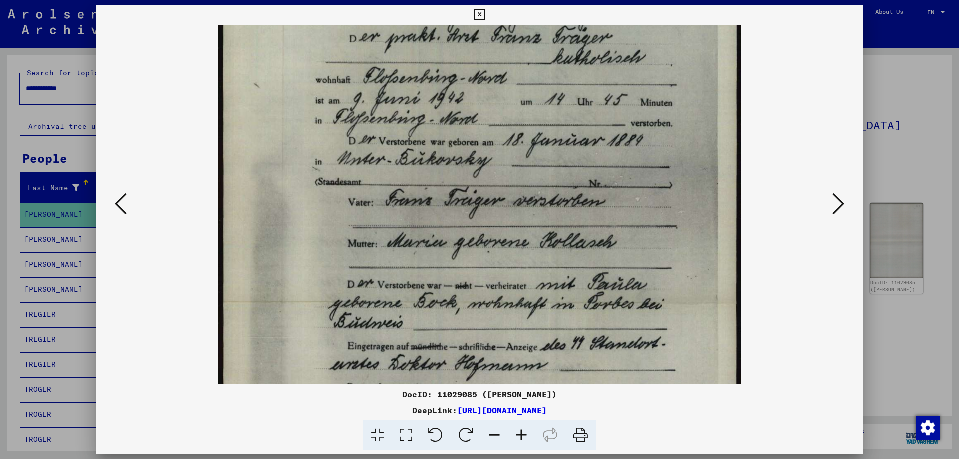
drag, startPoint x: 341, startPoint y: 273, endPoint x: 337, endPoint y: 185, distance: 88.0
click at [337, 185] on img at bounding box center [479, 304] width 523 height 734
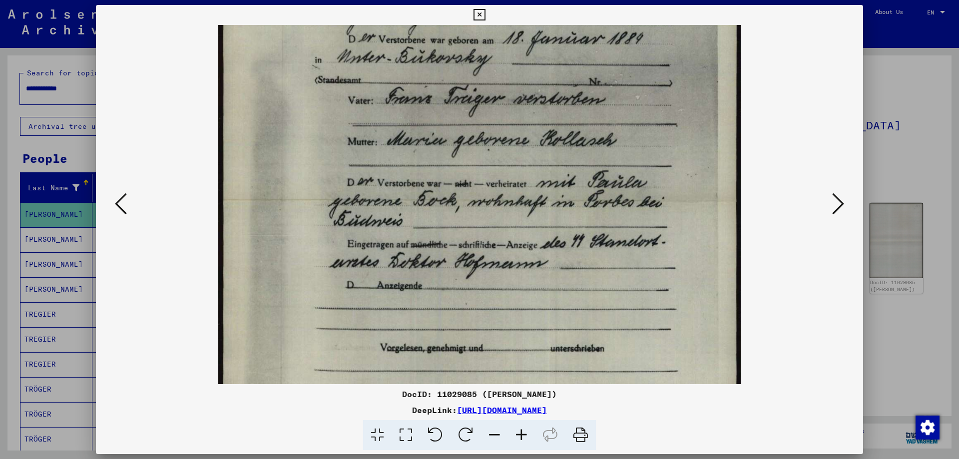
drag, startPoint x: 357, startPoint y: 271, endPoint x: 340, endPoint y: 173, distance: 99.3
click at [340, 173] on img at bounding box center [479, 202] width 523 height 734
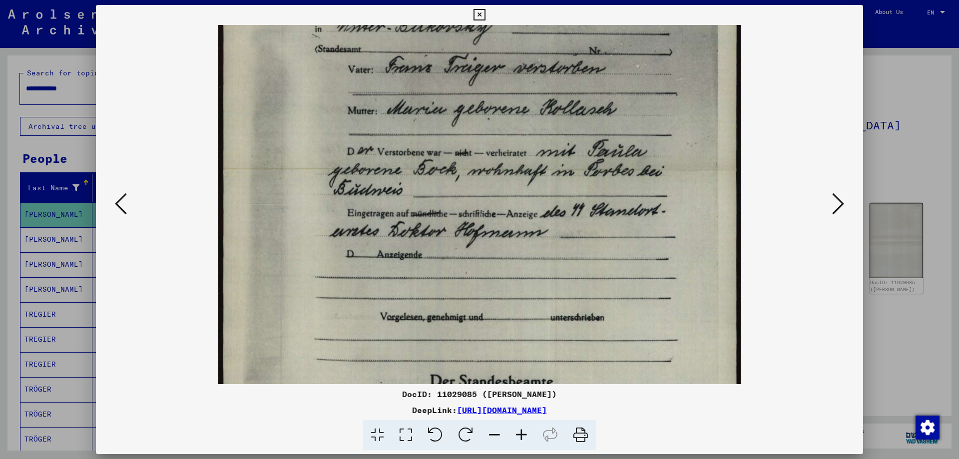
scroll to position [228, 0]
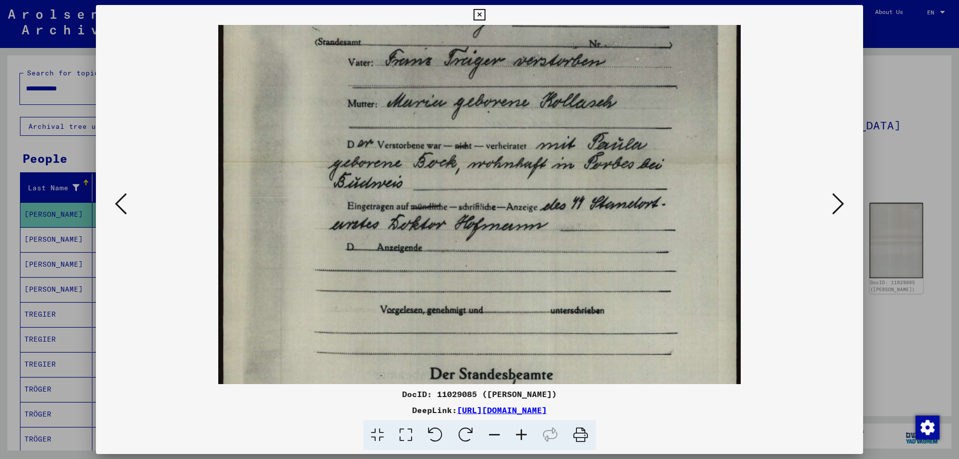
drag, startPoint x: 390, startPoint y: 328, endPoint x: 385, endPoint y: 304, distance: 24.5
click at [385, 304] on img at bounding box center [479, 164] width 523 height 734
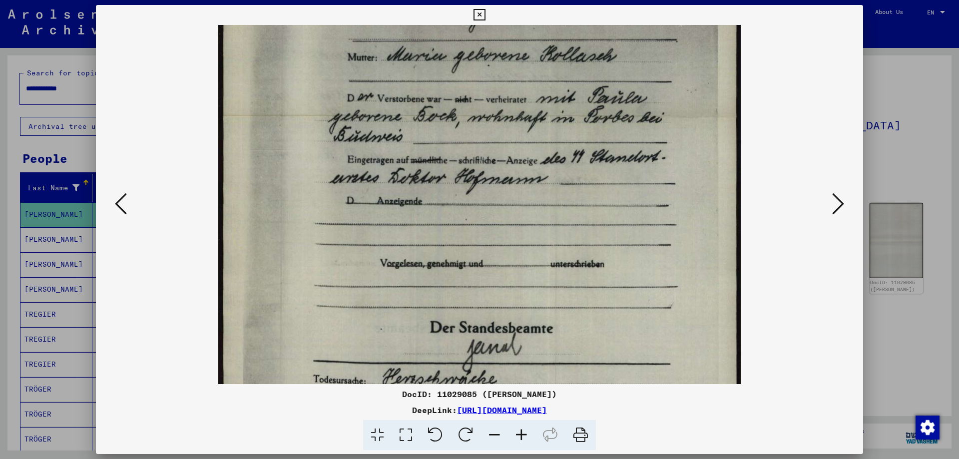
scroll to position [281, 0]
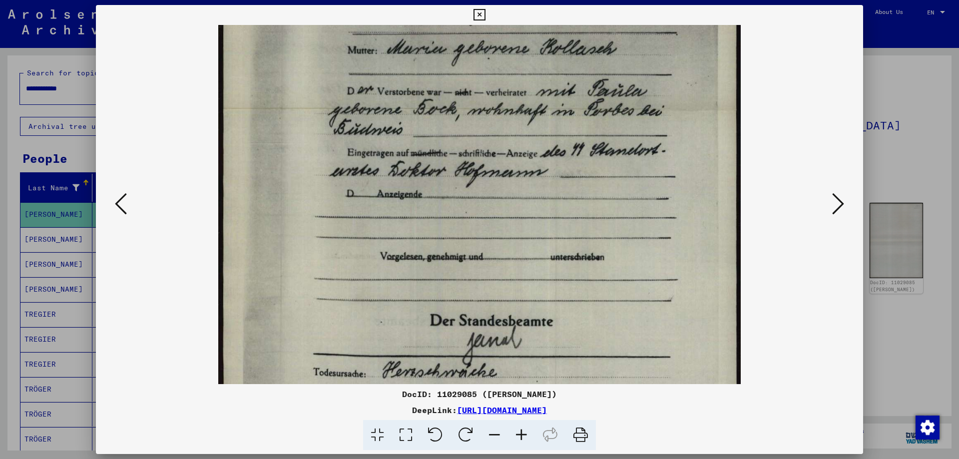
drag, startPoint x: 326, startPoint y: 302, endPoint x: 325, endPoint y: 249, distance: 53.5
click at [325, 249] on img at bounding box center [479, 111] width 523 height 734
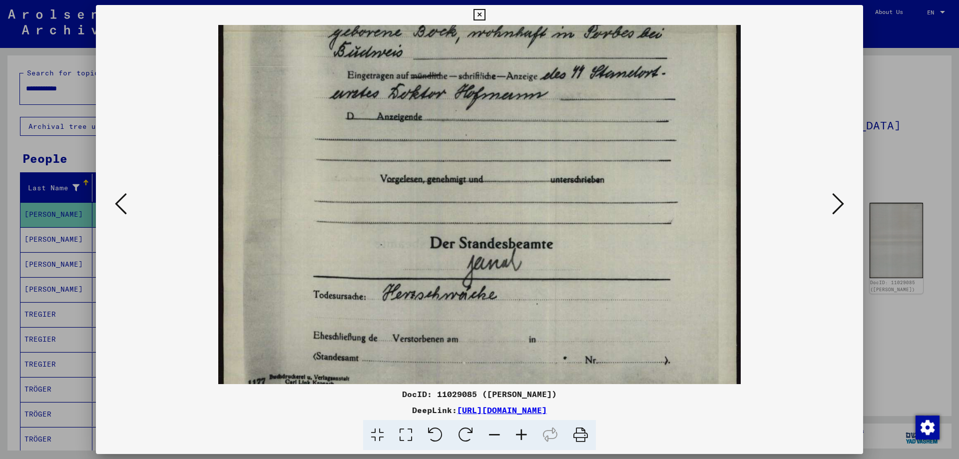
scroll to position [375, 0]
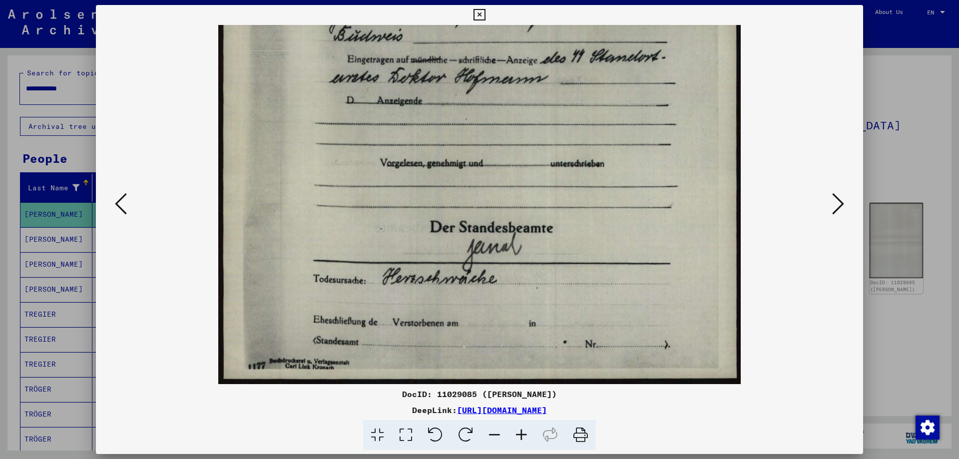
drag, startPoint x: 314, startPoint y: 310, endPoint x: 307, endPoint y: 176, distance: 134.1
click at [307, 176] on img at bounding box center [479, 17] width 523 height 734
click at [849, 202] on div at bounding box center [479, 204] width 767 height 359
click at [841, 203] on icon at bounding box center [838, 204] width 12 height 24
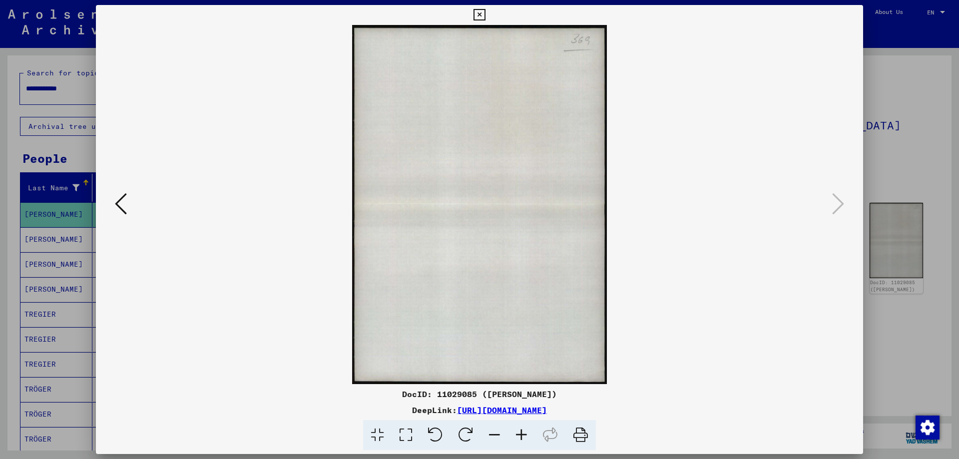
click at [892, 165] on div at bounding box center [479, 229] width 959 height 459
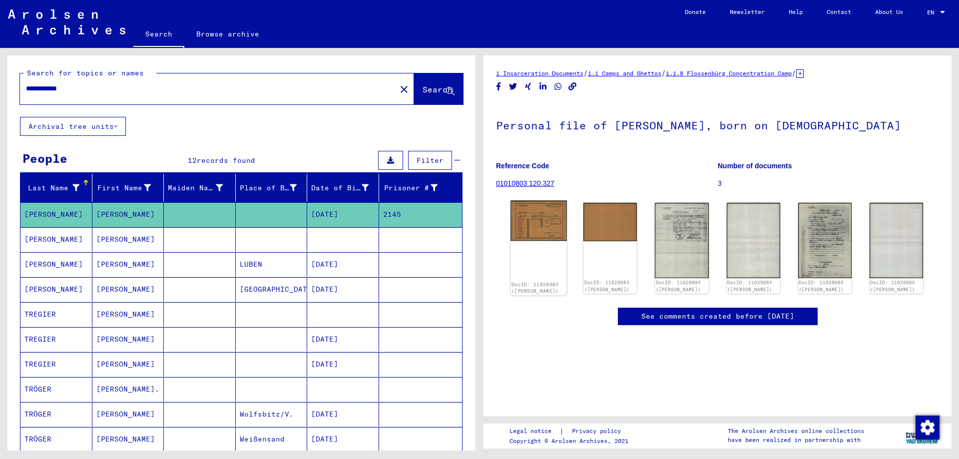
click at [525, 220] on img at bounding box center [539, 221] width 56 height 40
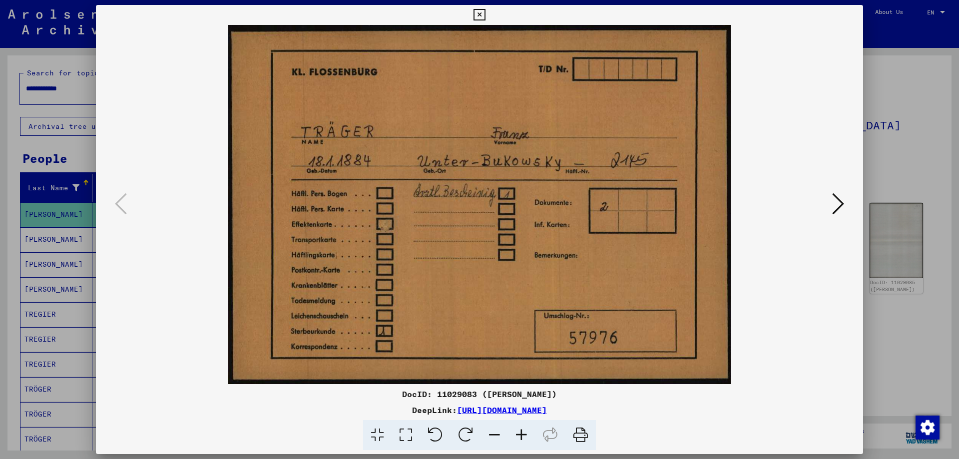
click at [900, 143] on div at bounding box center [479, 229] width 959 height 459
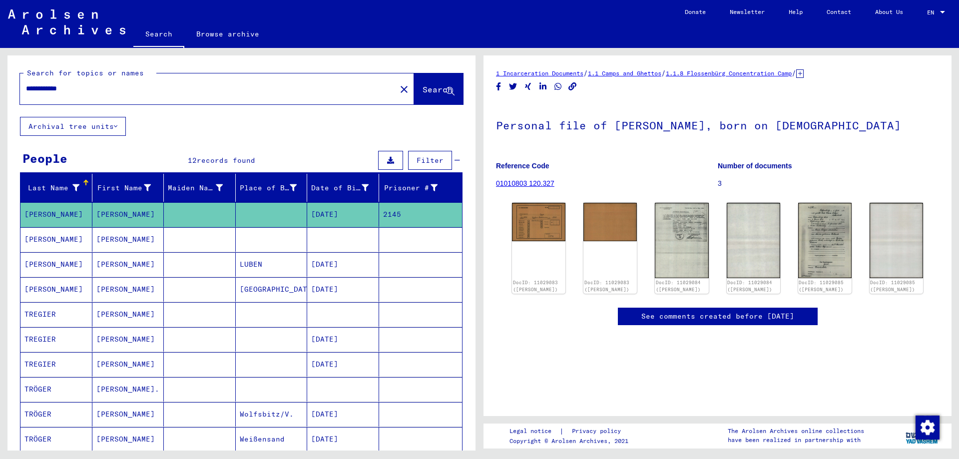
drag, startPoint x: 91, startPoint y: 81, endPoint x: 0, endPoint y: 79, distance: 91.5
click at [0, 79] on div "**********" at bounding box center [240, 249] width 480 height 403
drag, startPoint x: 88, startPoint y: 86, endPoint x: 0, endPoint y: 86, distance: 88.4
click at [0, 86] on div "**********" at bounding box center [240, 249] width 480 height 403
type input "*********"
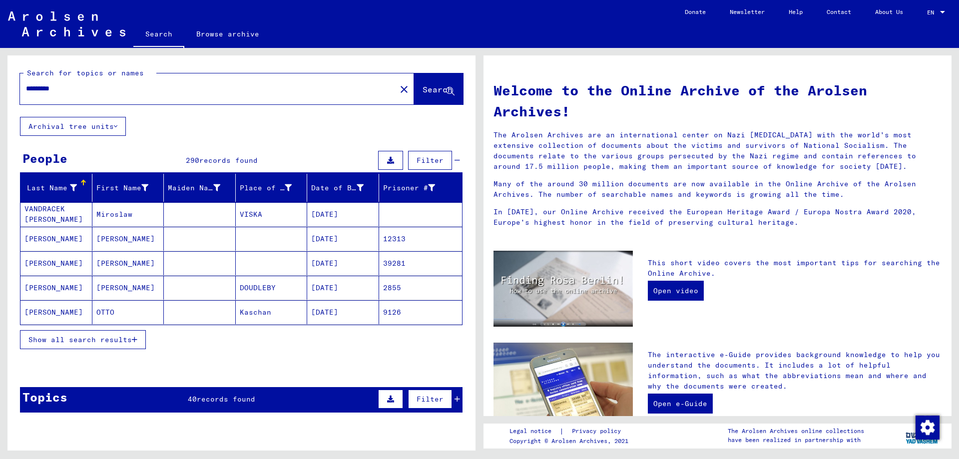
click at [79, 245] on mat-cell "VONDRACEK" at bounding box center [56, 239] width 72 height 24
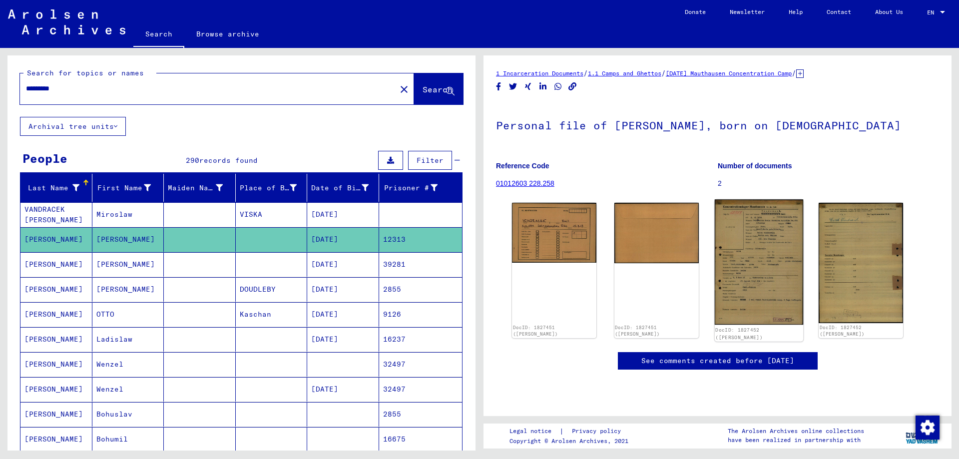
click at [737, 268] on img at bounding box center [759, 261] width 88 height 125
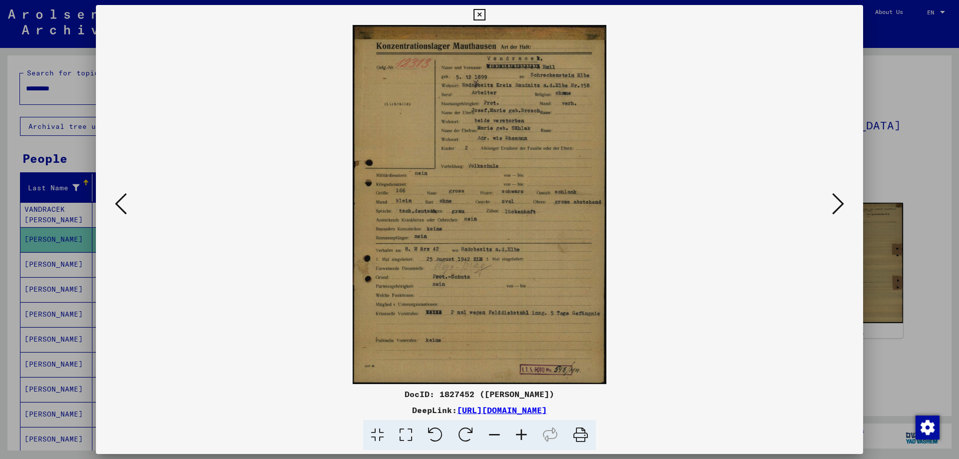
click at [918, 124] on div at bounding box center [479, 229] width 959 height 459
